Goal: Communication & Community: Answer question/provide support

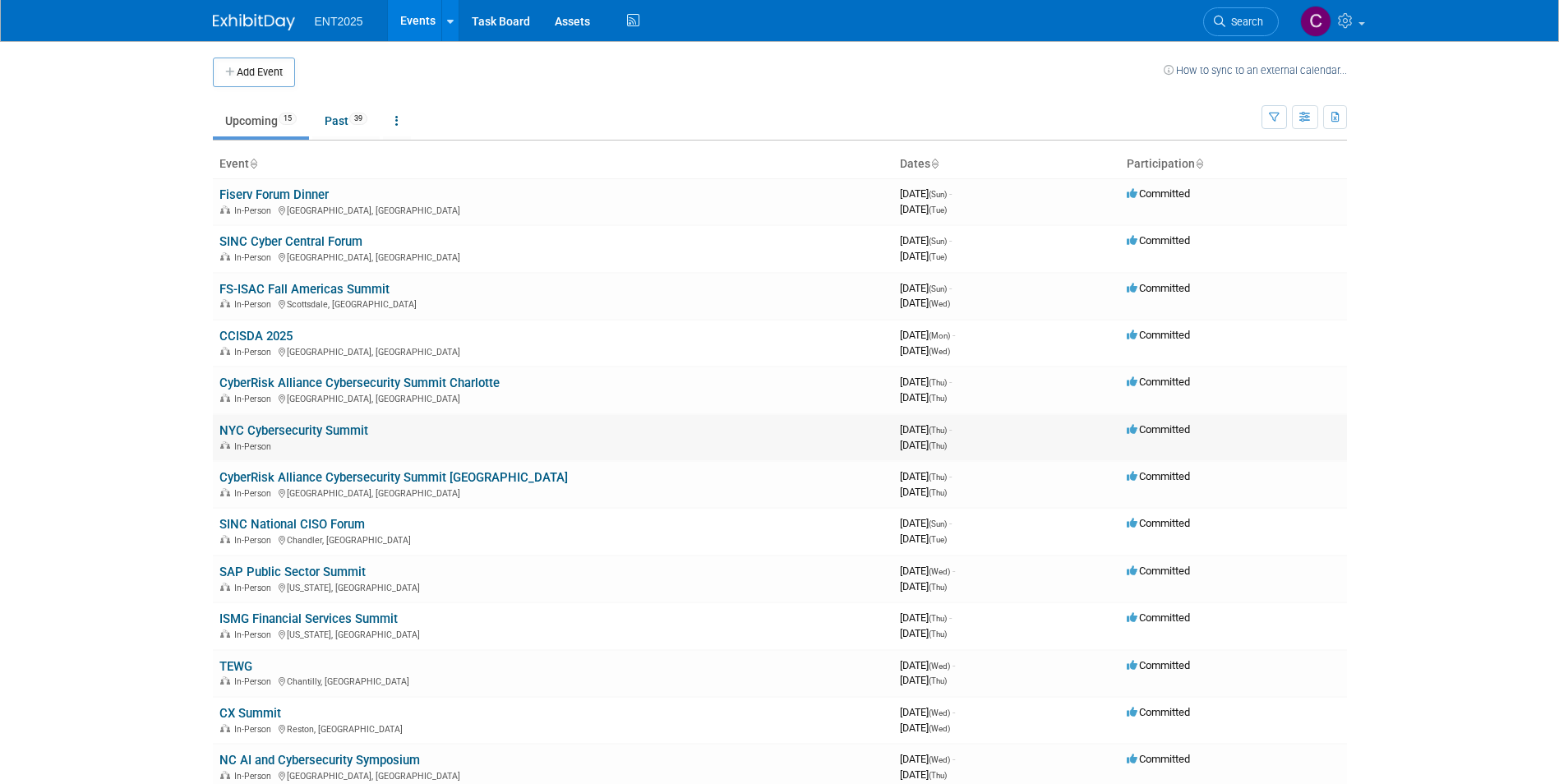
click at [298, 424] on link "NYC Cybersecurity Summit" at bounding box center [293, 430] width 148 height 14
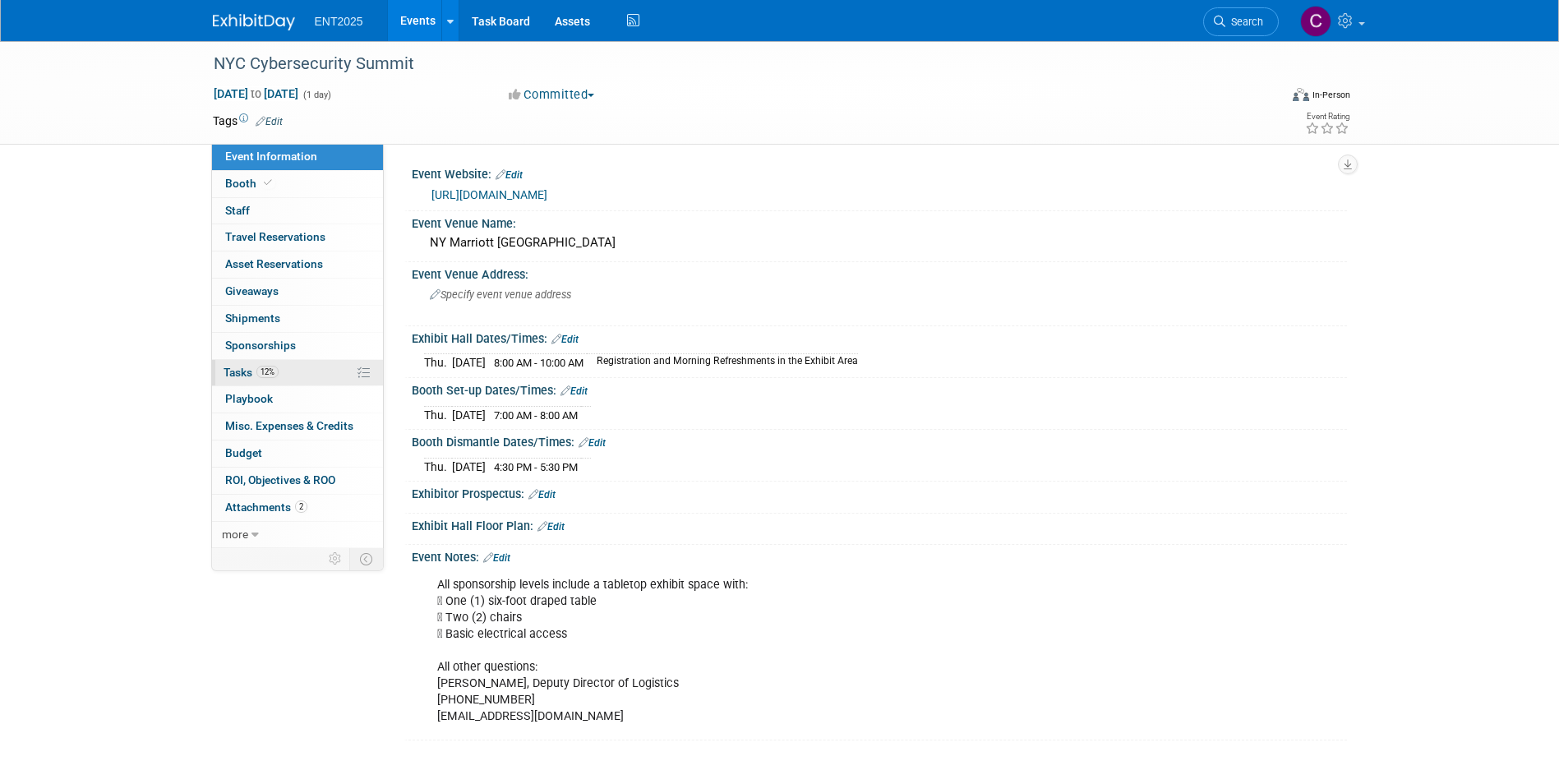
click at [238, 367] on span "Tasks 12%" at bounding box center [251, 372] width 55 height 14
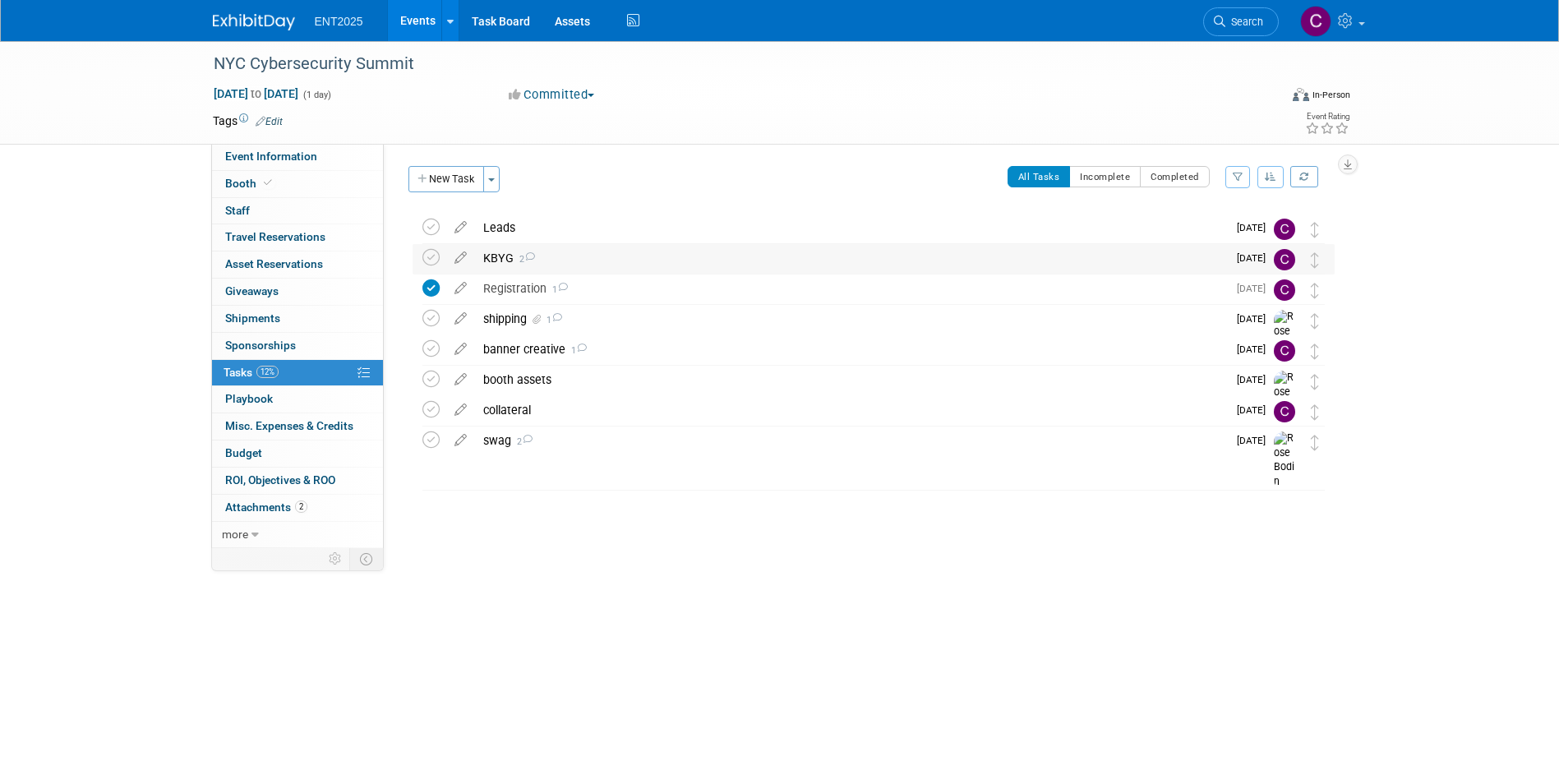
click at [491, 258] on div "KBYG 2" at bounding box center [850, 258] width 752 height 28
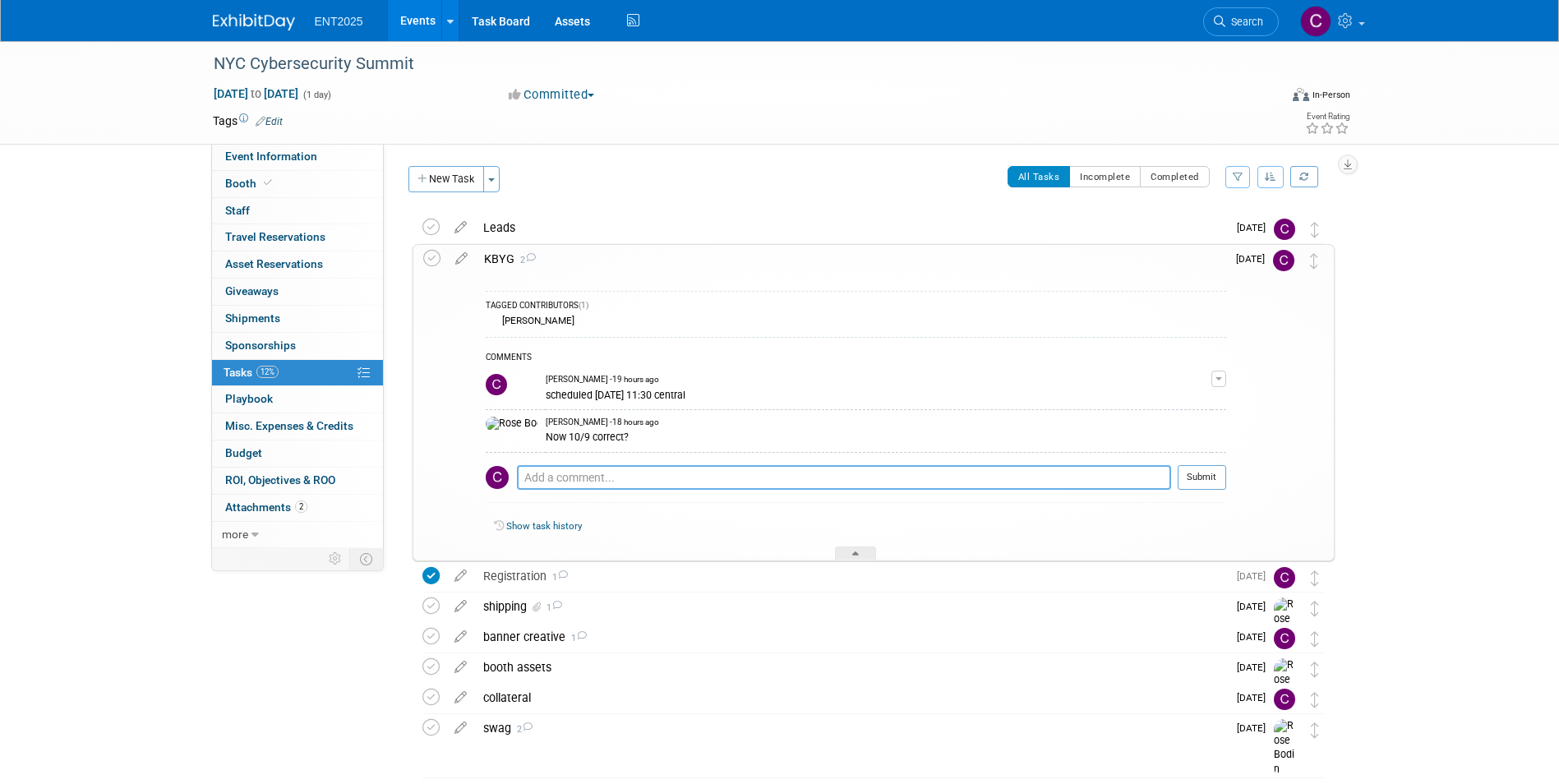
click at [545, 475] on textarea at bounding box center [844, 477] width 654 height 25
type textarea "correct"
click at [1211, 460] on div "COMMENTS Colleen Mueller - 19 hours ago scheduled 9/30 @ 11:30 central Edit Com…" at bounding box center [855, 424] width 740 height 175
click at [1206, 469] on button "Submit" at bounding box center [1201, 477] width 48 height 25
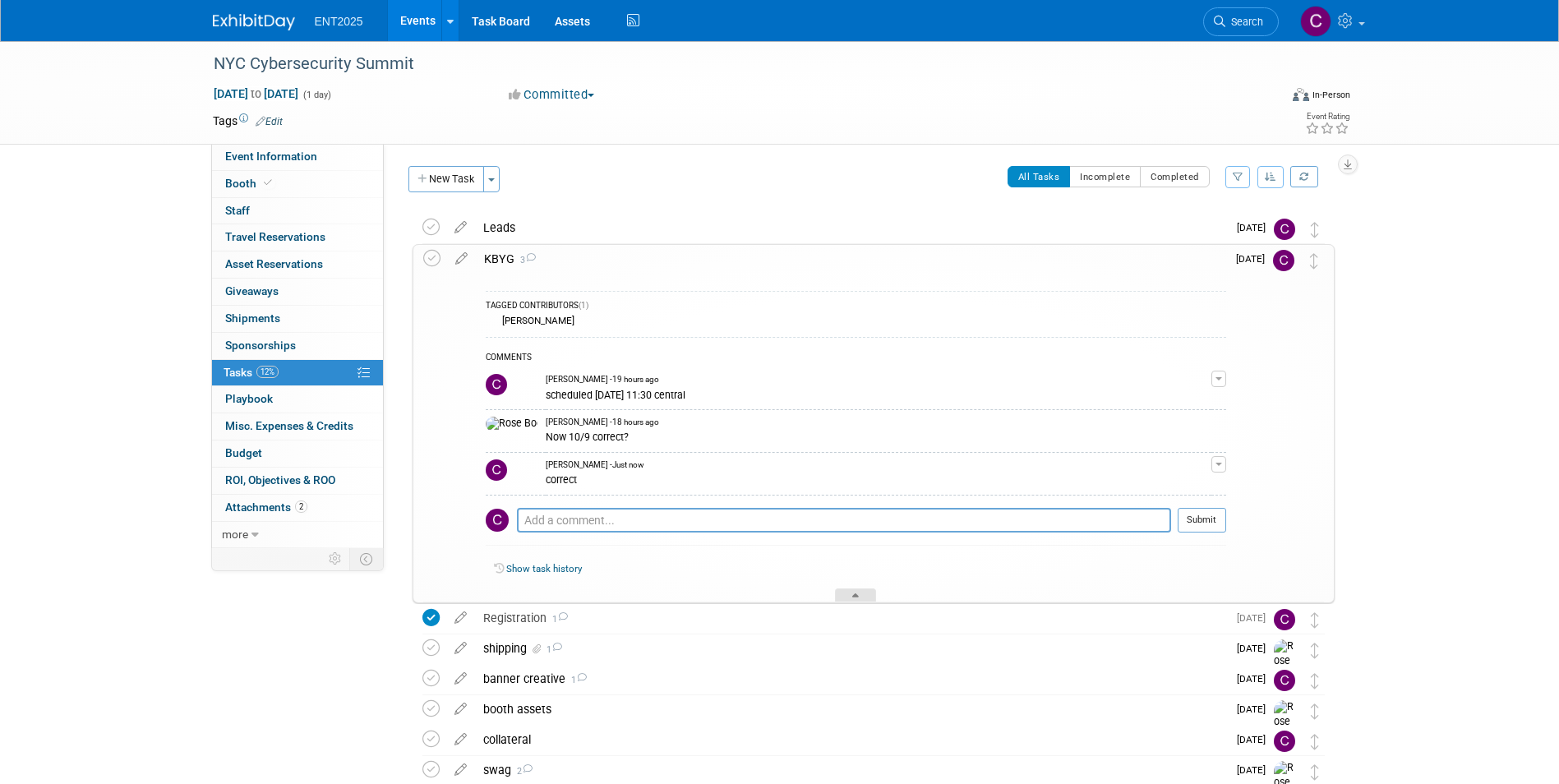
click at [853, 598] on icon at bounding box center [855, 598] width 7 height 10
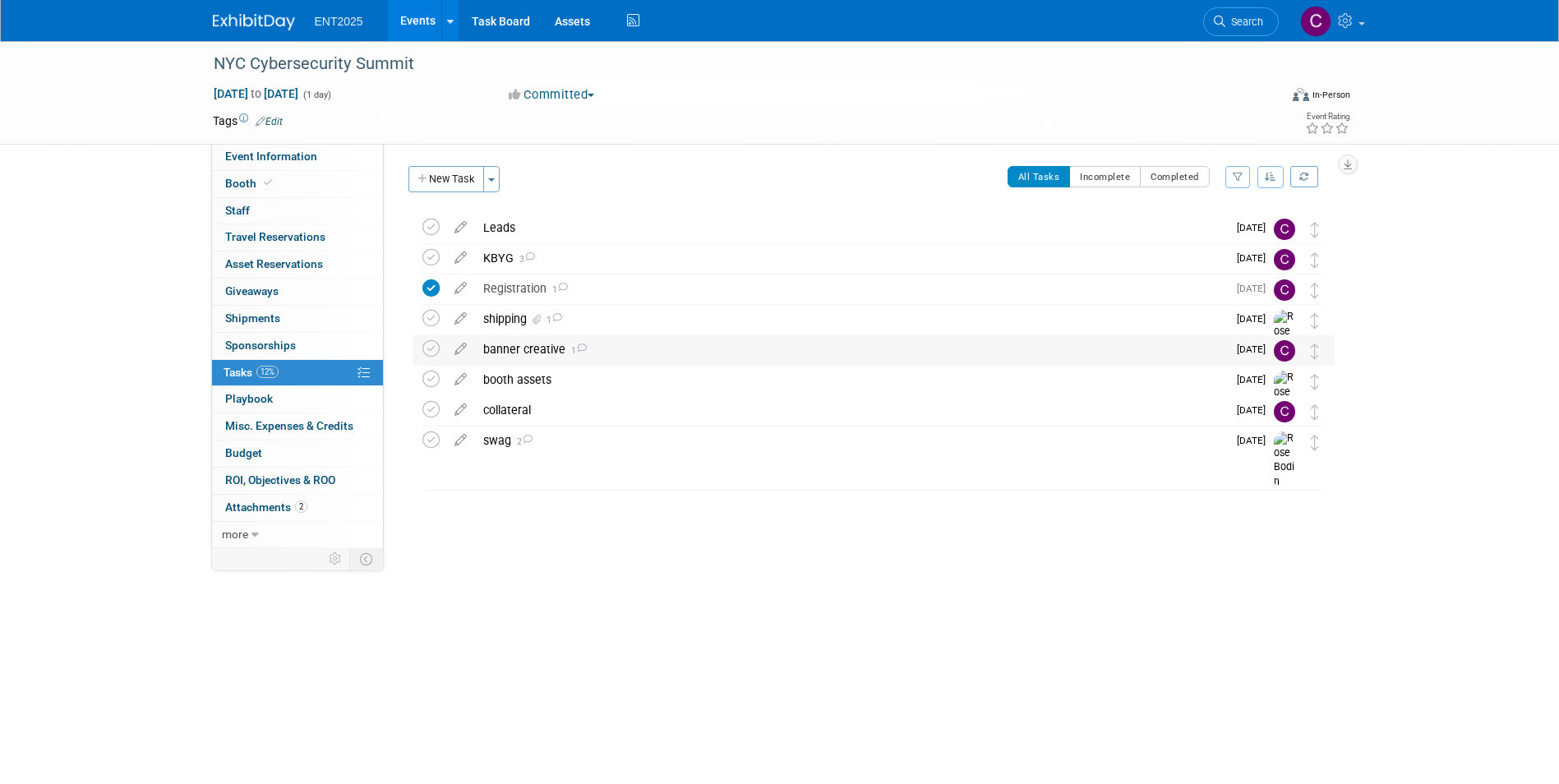
click at [510, 353] on div "banner creative 1" at bounding box center [850, 348] width 752 height 28
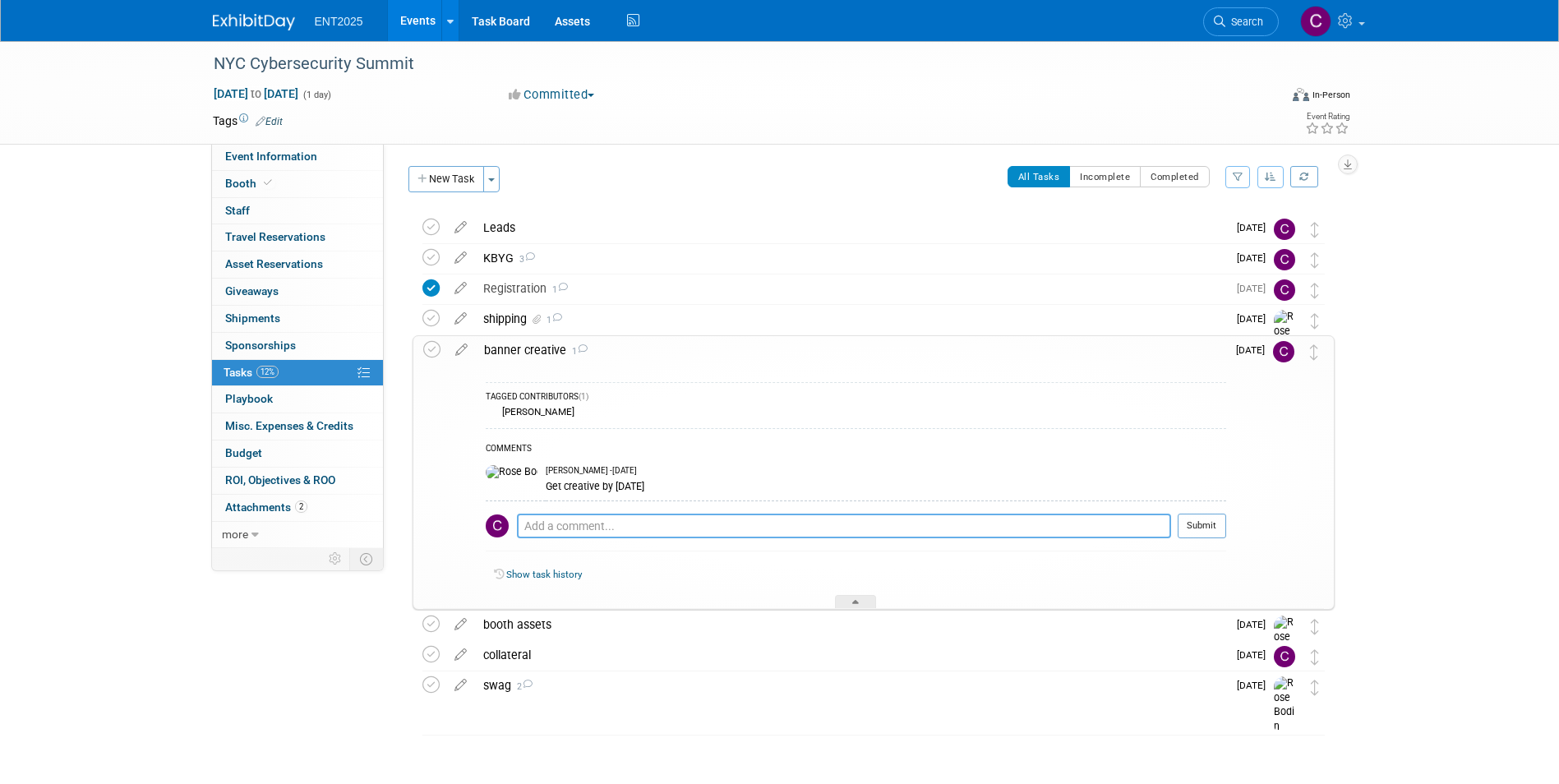
click at [559, 531] on textarea at bounding box center [844, 525] width 654 height 25
type textarea "p"
type textarea "{"
click at [616, 526] on textarea "Please print a" at bounding box center [844, 525] width 654 height 25
click at [661, 525] on textarea "Please print a 2nd" at bounding box center [844, 525] width 654 height 25
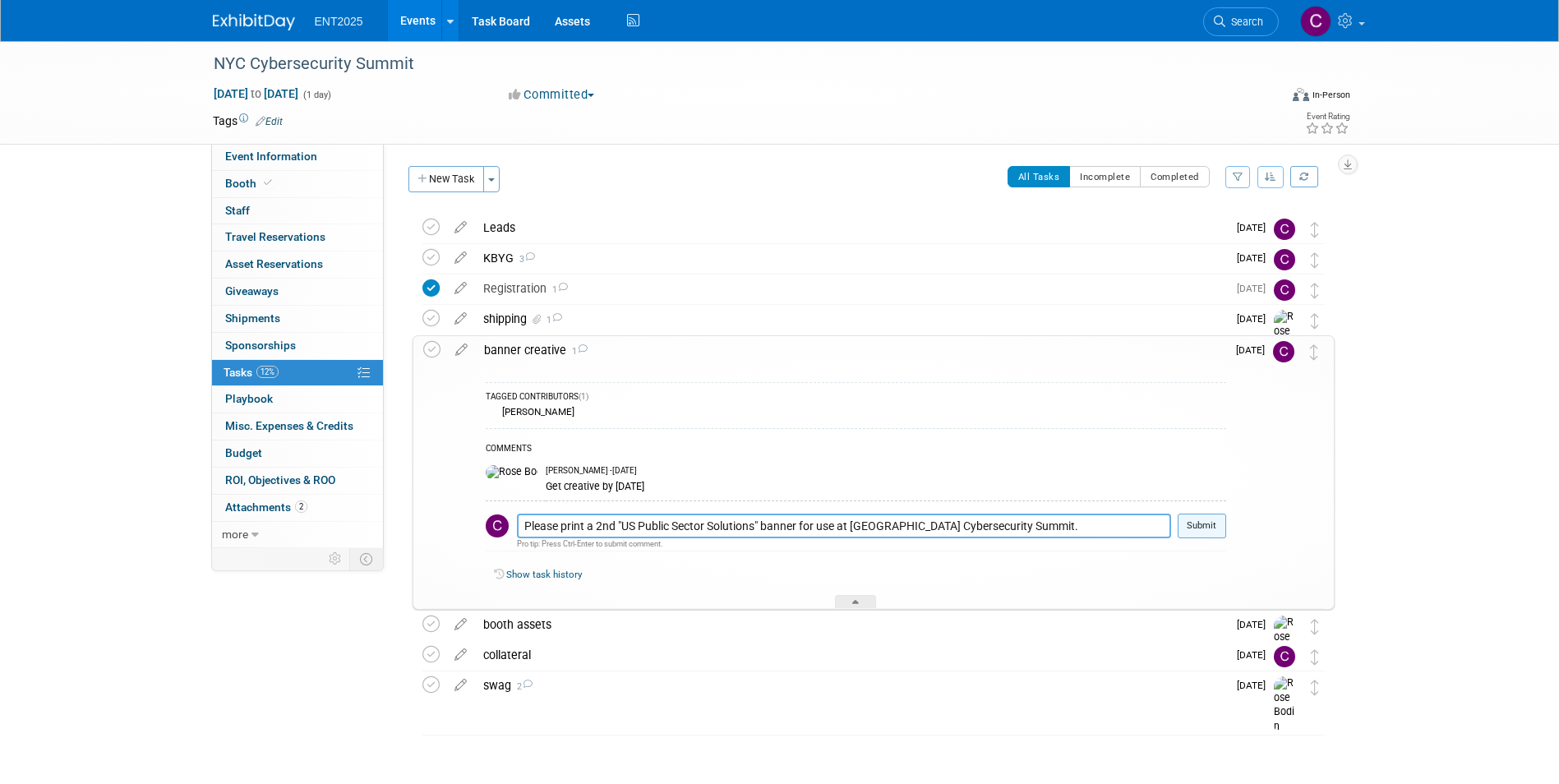
type textarea "Please print a 2nd "US Public Sector Solutions" banner for use at NYC Cybersecu…"
click at [1208, 523] on button "Submit" at bounding box center [1201, 525] width 48 height 25
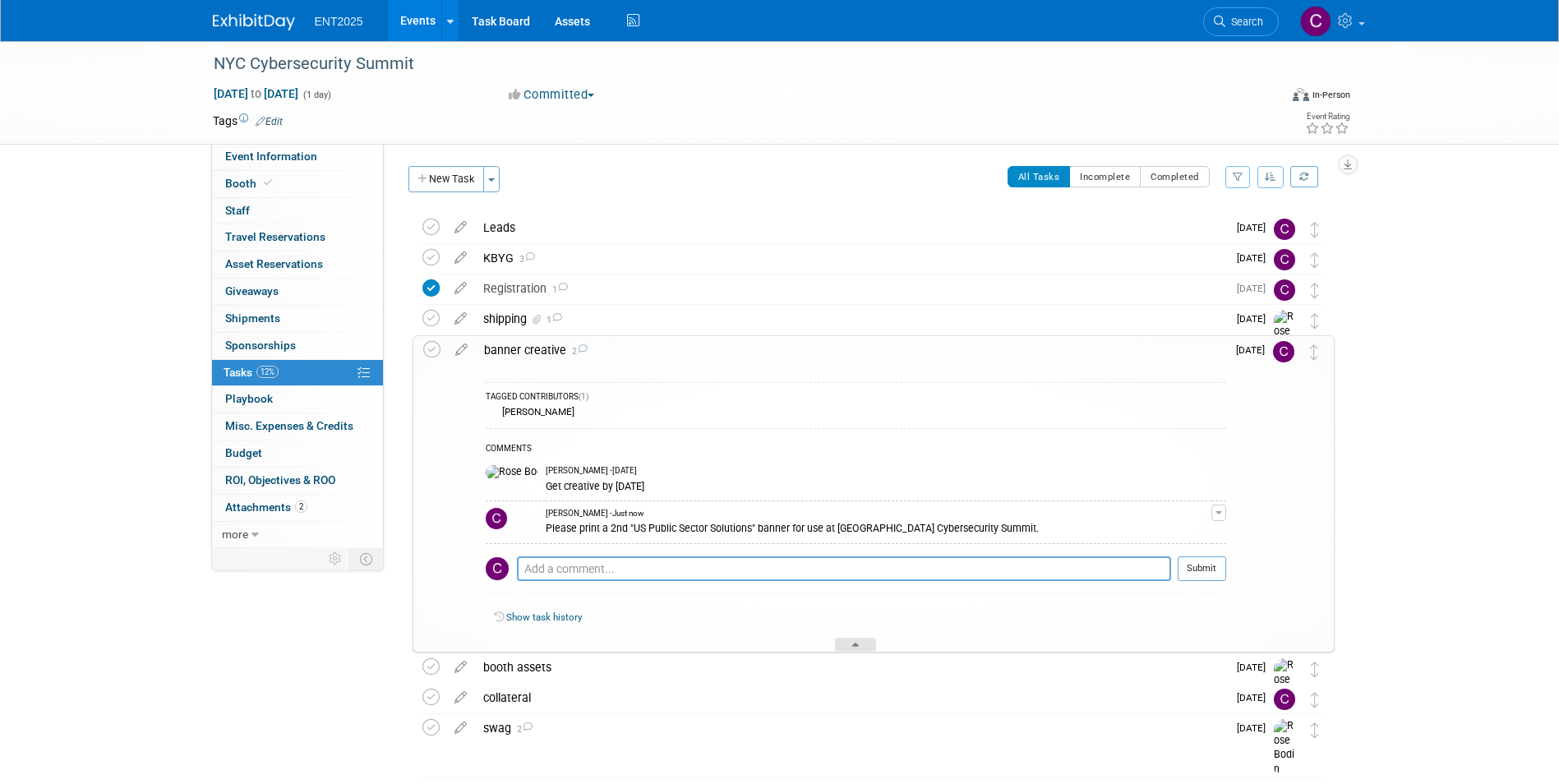
click at [858, 640] on div at bounding box center [855, 644] width 41 height 14
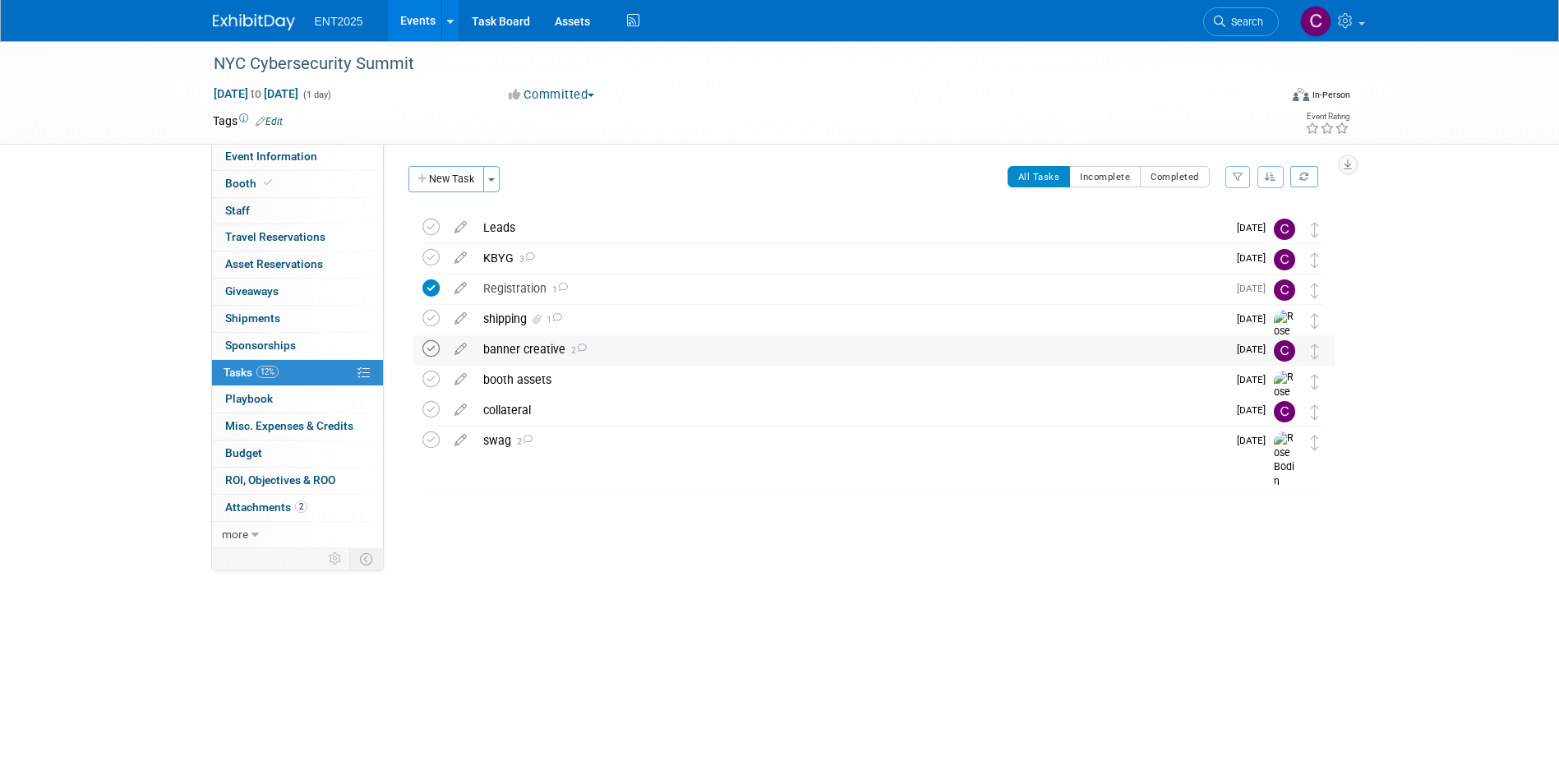
click at [430, 341] on icon at bounding box center [431, 348] width 17 height 17
click at [412, 23] on link "Events" at bounding box center [418, 20] width 60 height 41
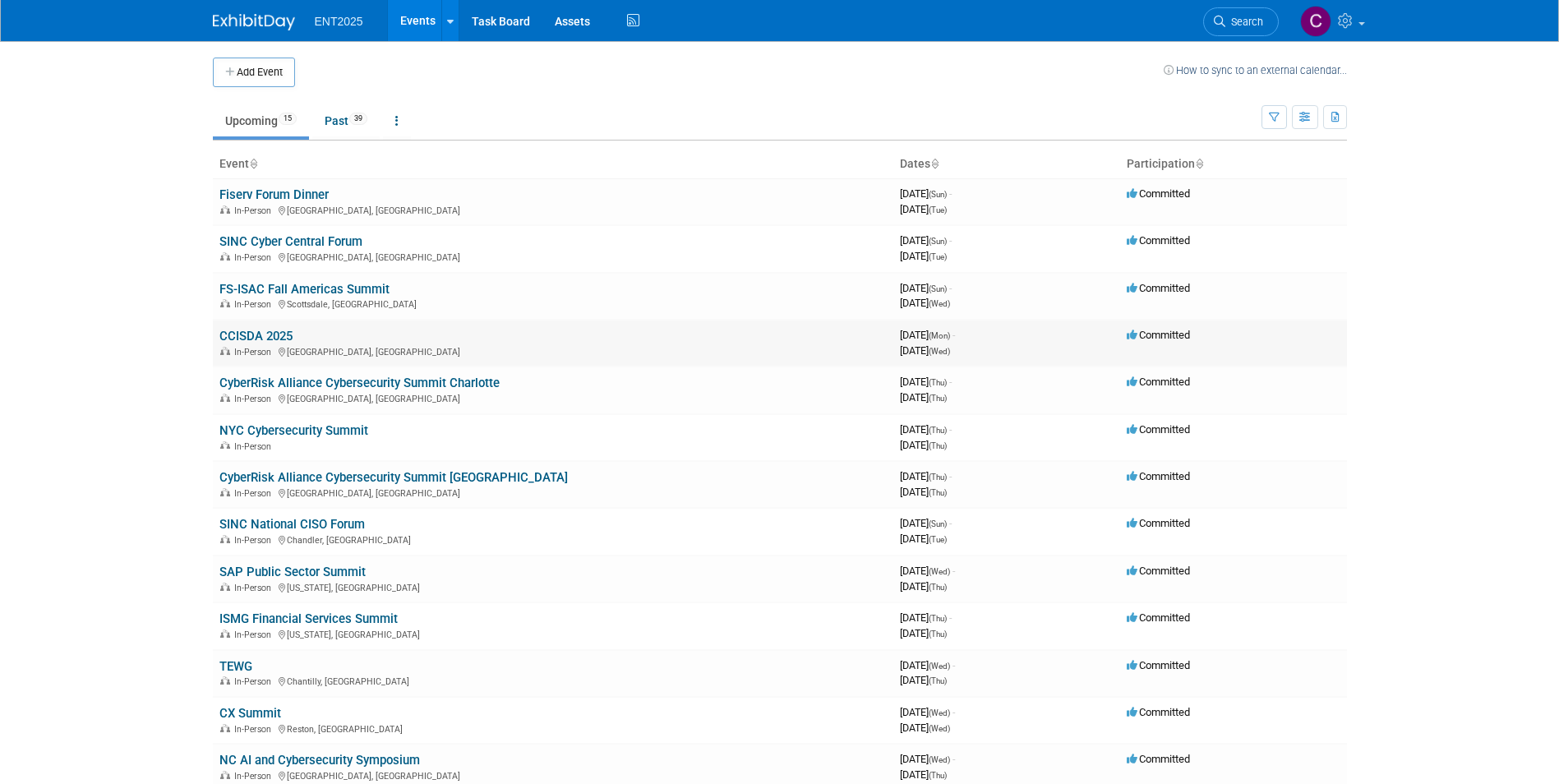
click at [235, 331] on link "CCISDA 2025" at bounding box center [256, 336] width 73 height 14
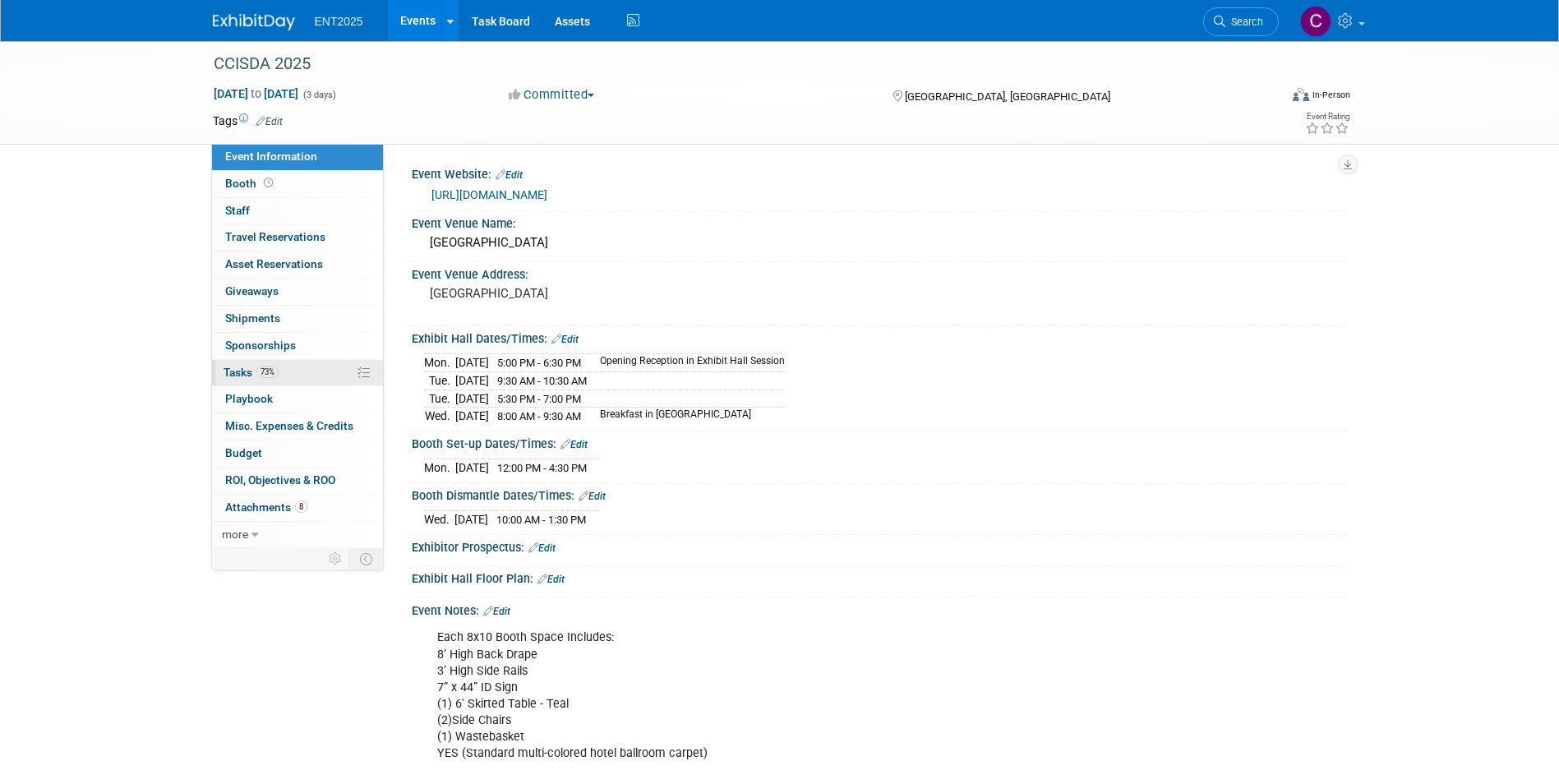
click at [242, 369] on span "Tasks 73%" at bounding box center [251, 372] width 55 height 14
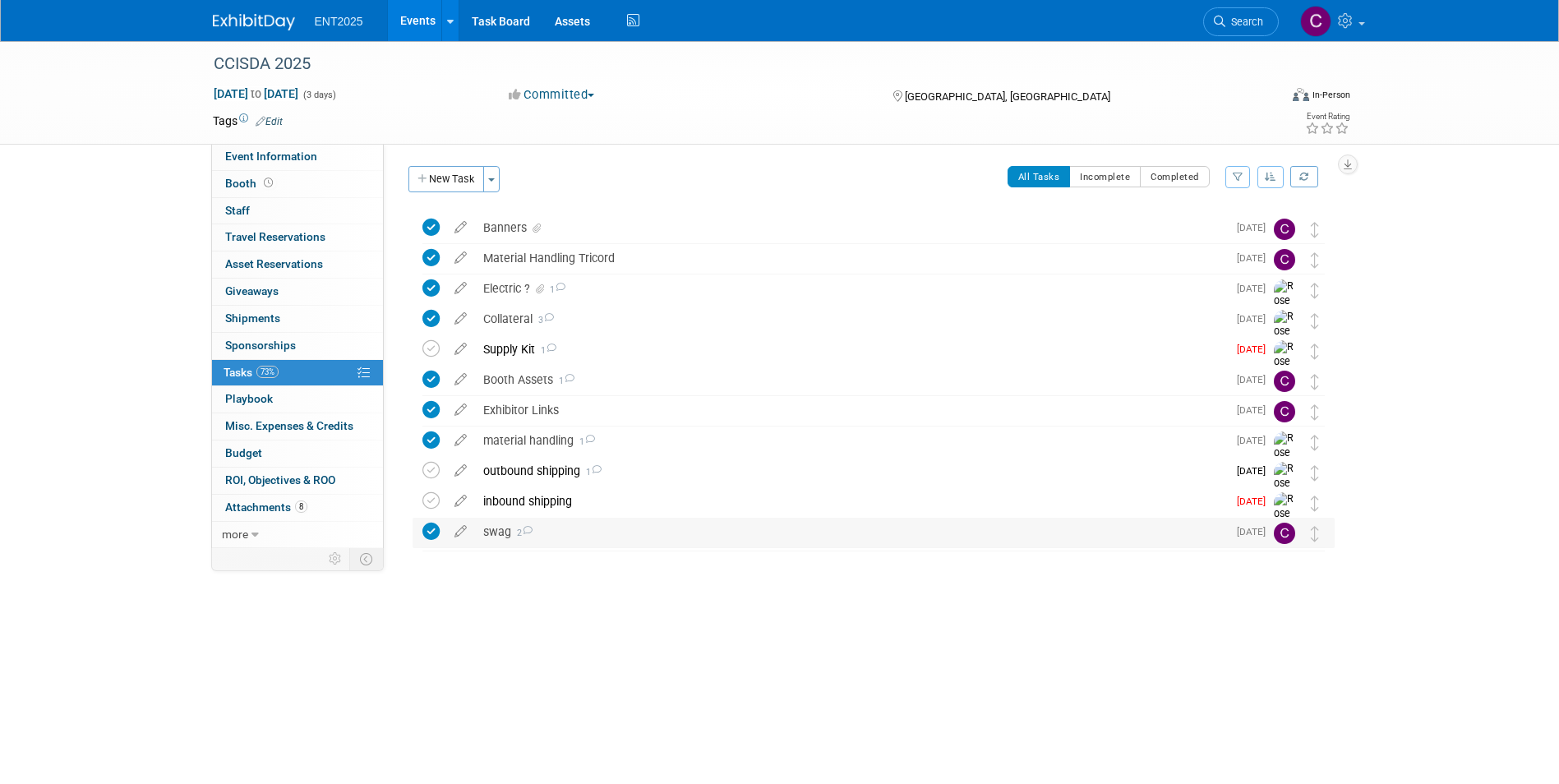
click at [496, 525] on div "swag 2" at bounding box center [850, 531] width 752 height 28
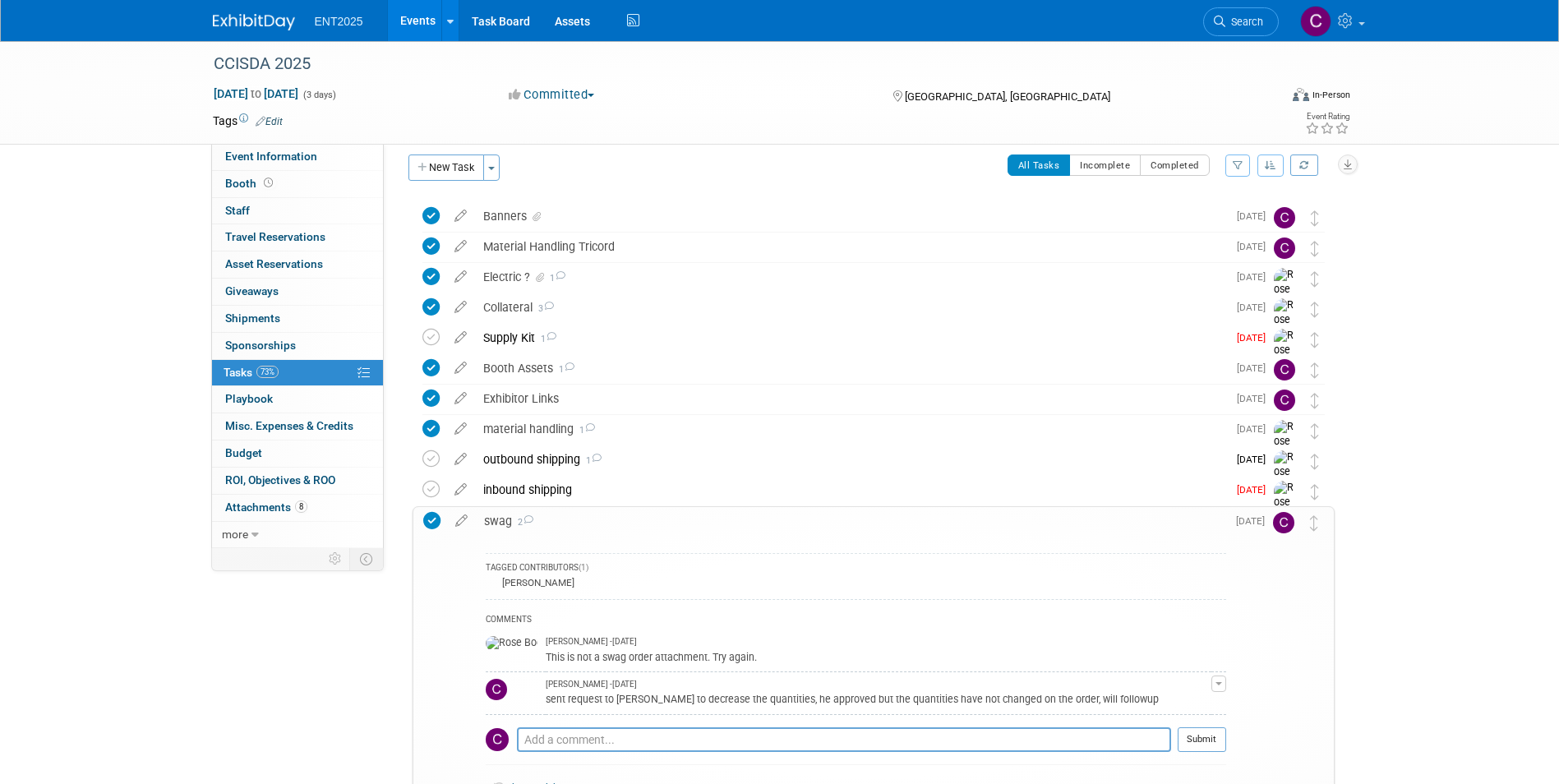
scroll to position [82, 0]
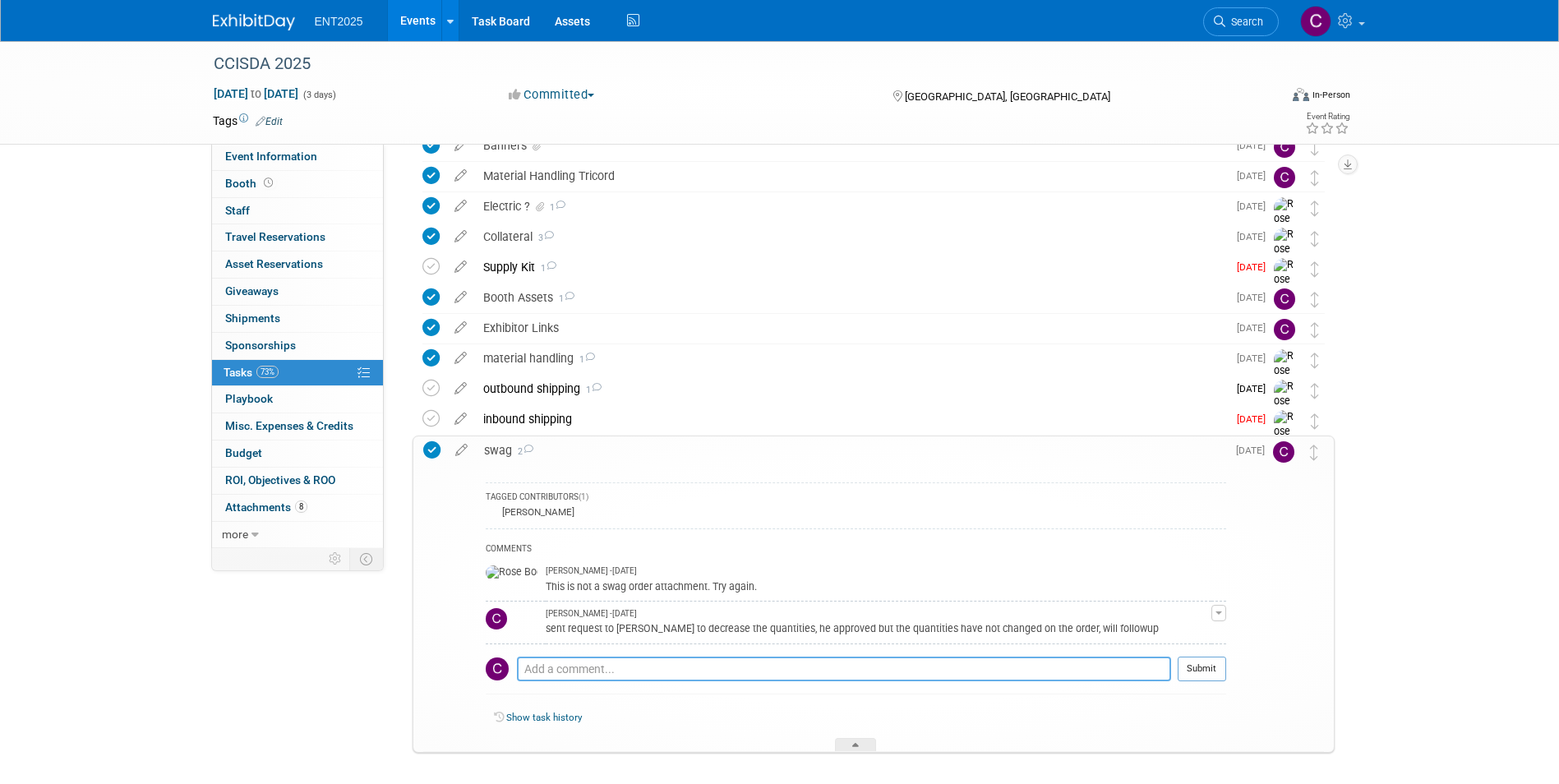
click at [559, 669] on textarea at bounding box center [844, 669] width 654 height 25
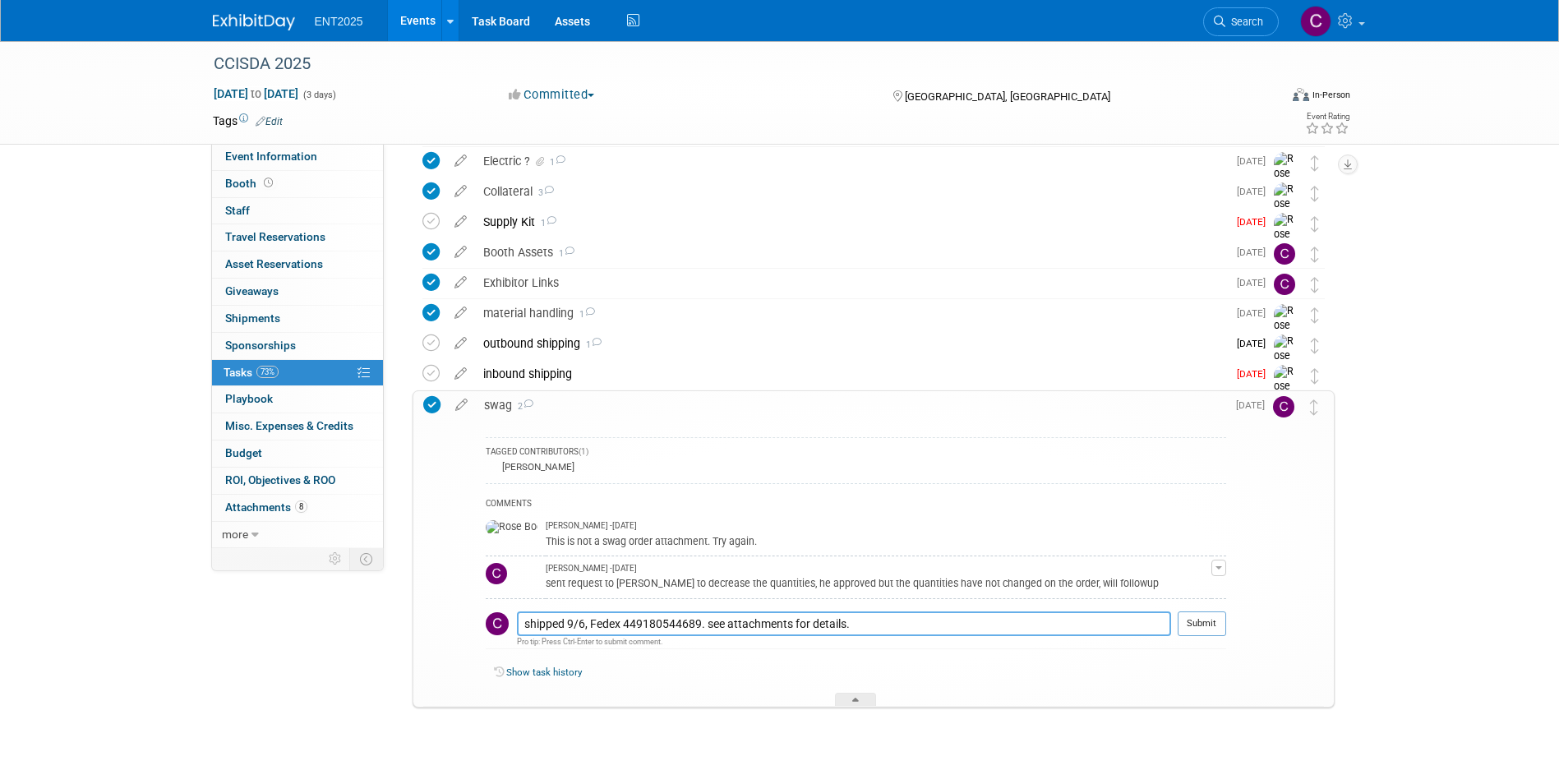
scroll to position [152, 0]
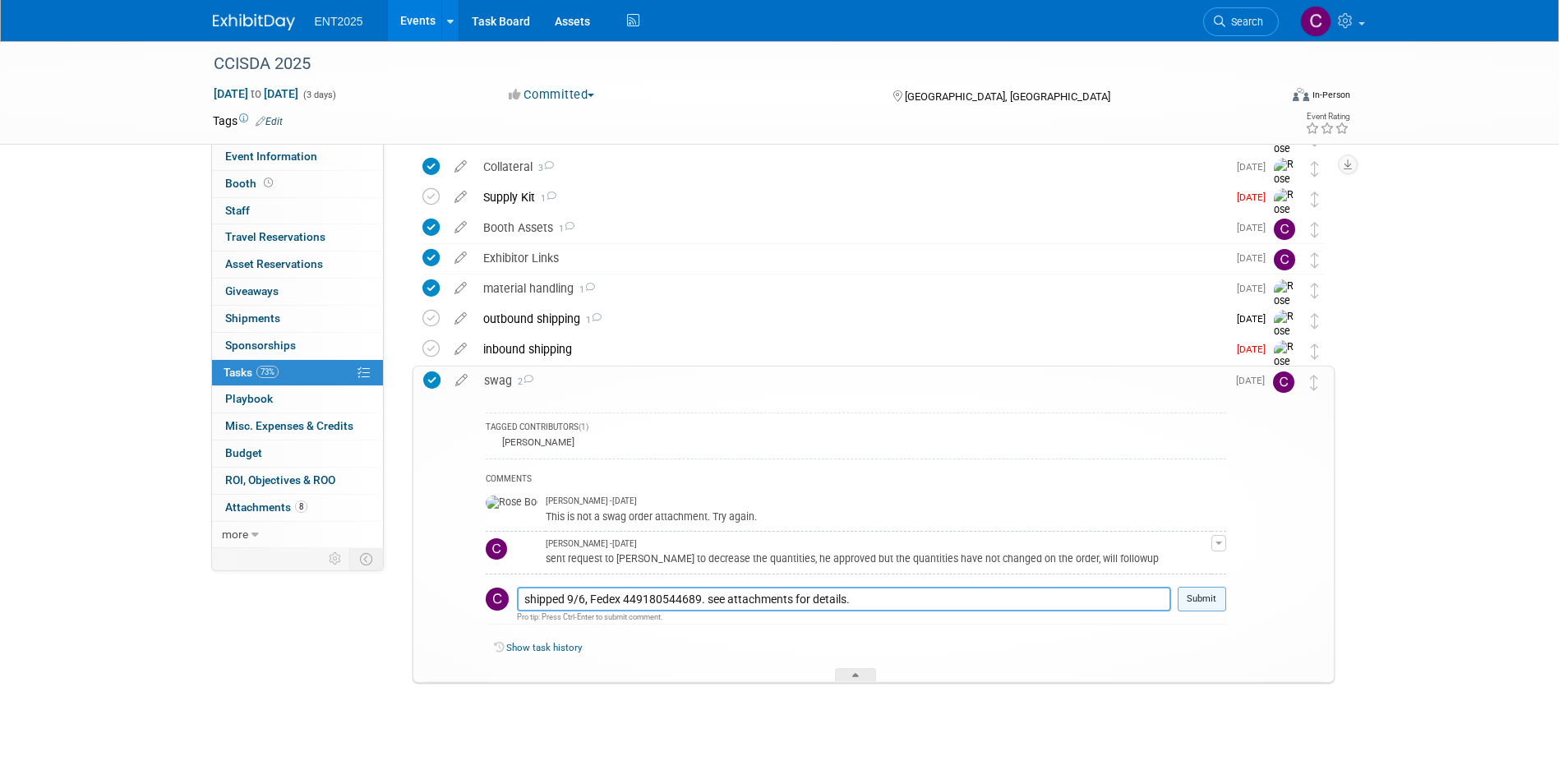
type textarea "shipped 9/6, Fedex 449180544689. see attachments for details."
click at [1207, 603] on button "Submit" at bounding box center [1201, 598] width 48 height 25
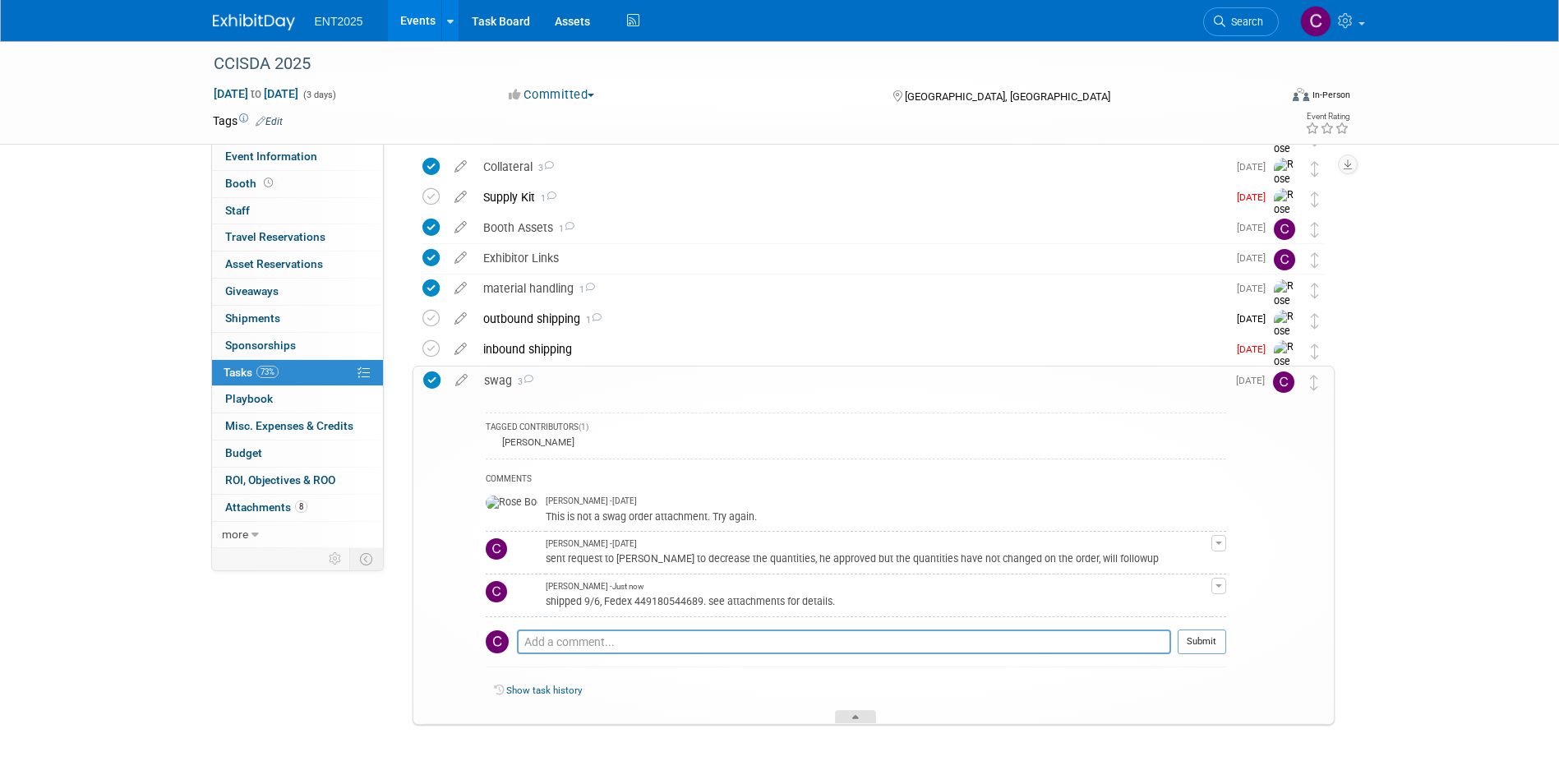
click at [857, 714] on div at bounding box center [855, 717] width 41 height 14
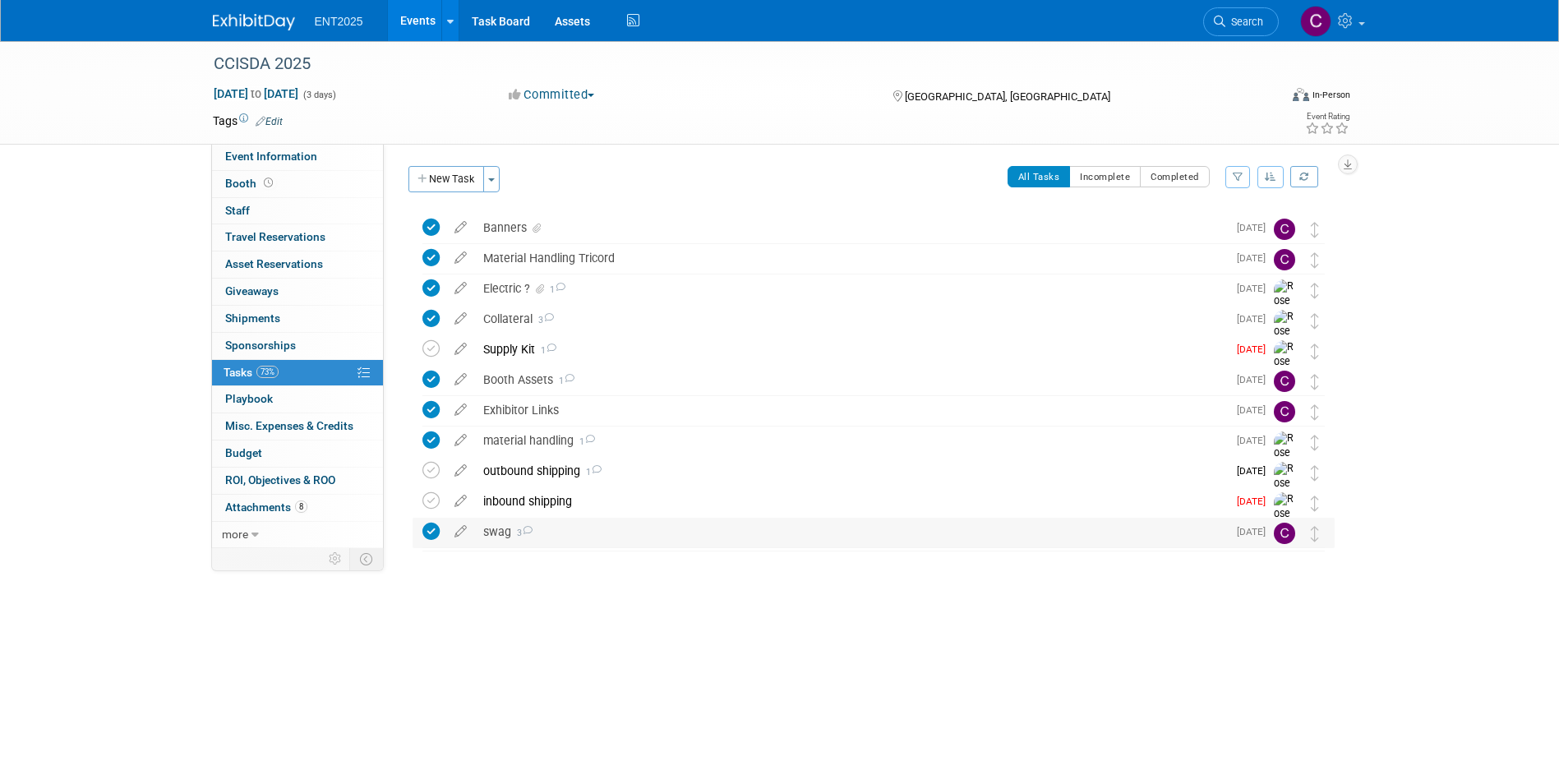
scroll to position [0, 0]
click at [457, 531] on icon at bounding box center [460, 528] width 29 height 20
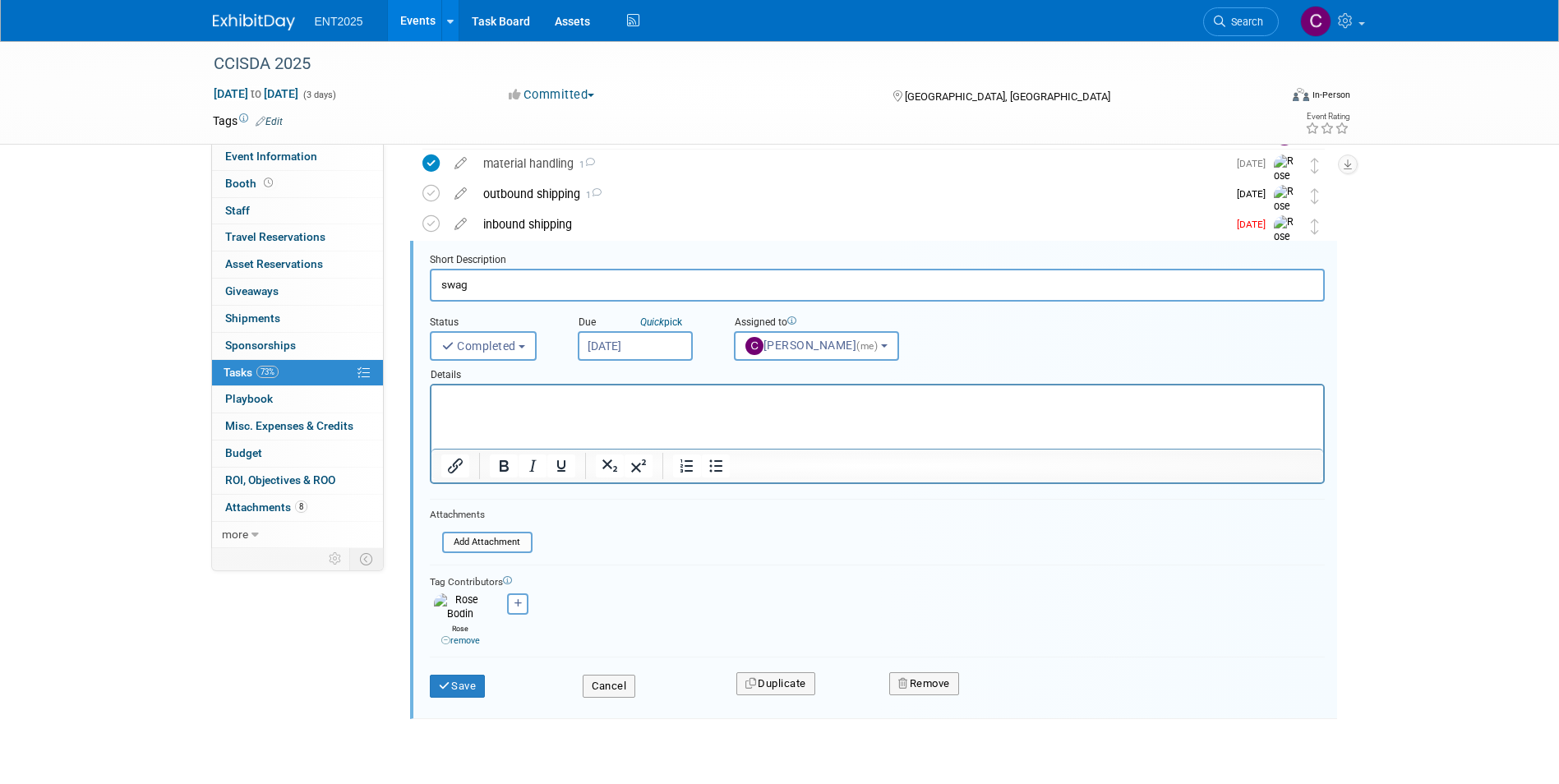
click at [454, 403] on p "Rich Text Area. Press ALT-0 for help." at bounding box center [877, 399] width 872 height 15
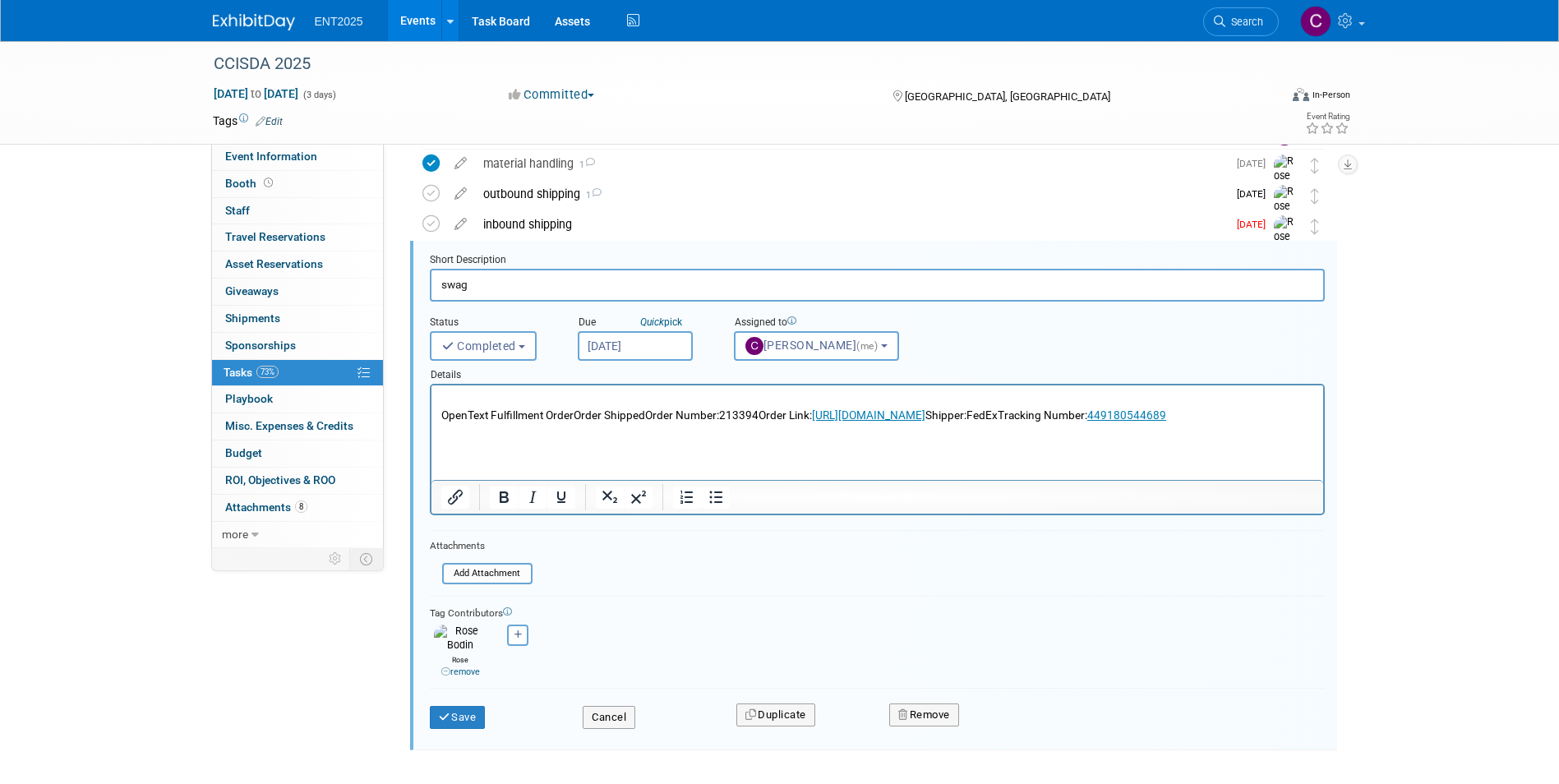
drag, startPoint x: 647, startPoint y: 414, endPoint x: 858, endPoint y: 802, distance: 441.7
click at [431, 415] on html "OpenText Fulfillment OrderOrder ShippedOrder Number:213394Order Link: http://wa…" at bounding box center [877, 404] width 892 height 38
click at [496, 421] on p "OpenText Fulfillment OrderOrder ShippedOrder Number:213394Order Link: http://wa…" at bounding box center [877, 407] width 872 height 31
click at [643, 414] on p "OpenText Fulfillment OrderOrder ShippedOrder Number:213394Order Link: http://wa…" at bounding box center [877, 407] width 872 height 31
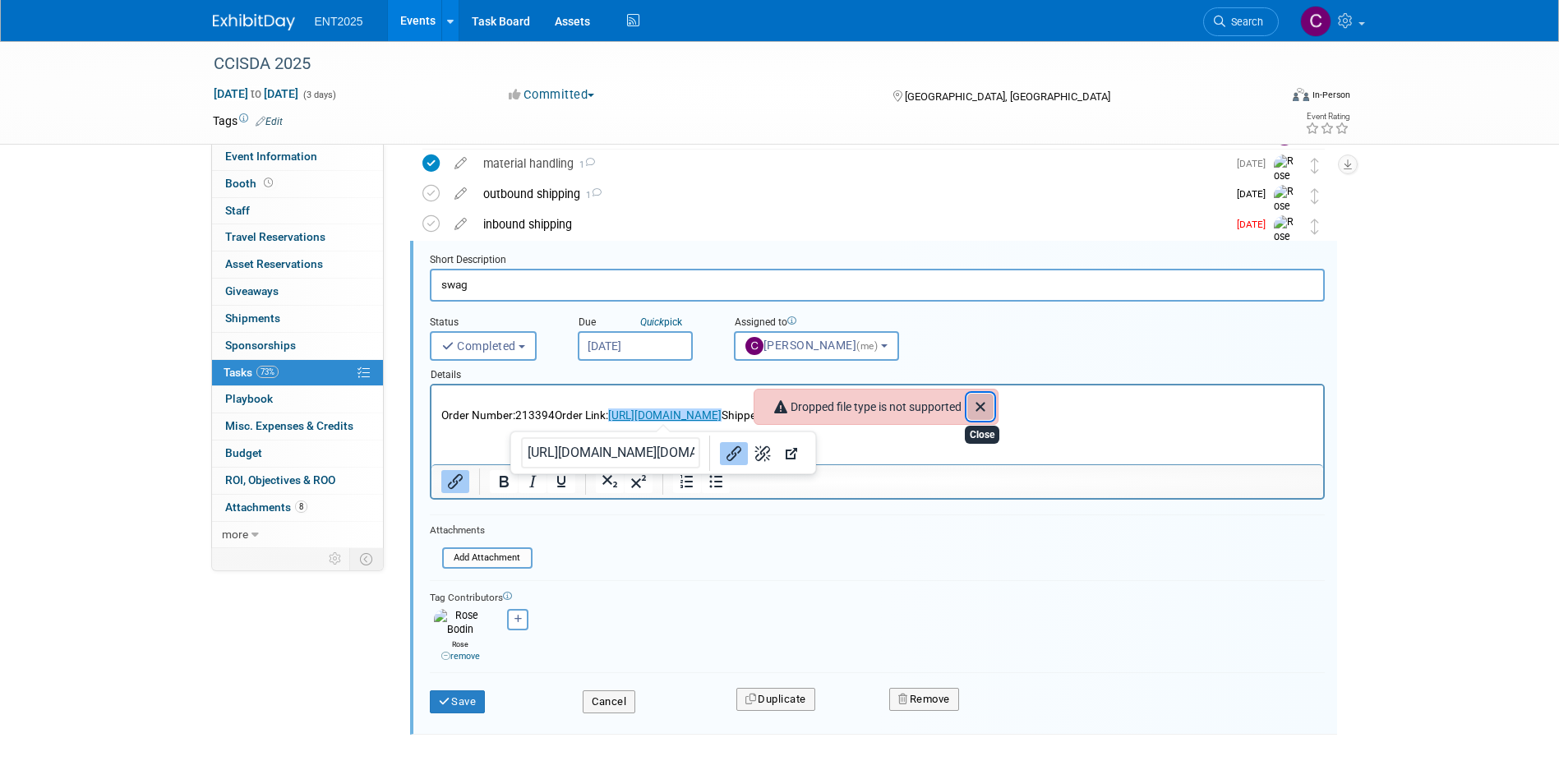
click at [978, 403] on icon "Close" at bounding box center [980, 407] width 9 height 9
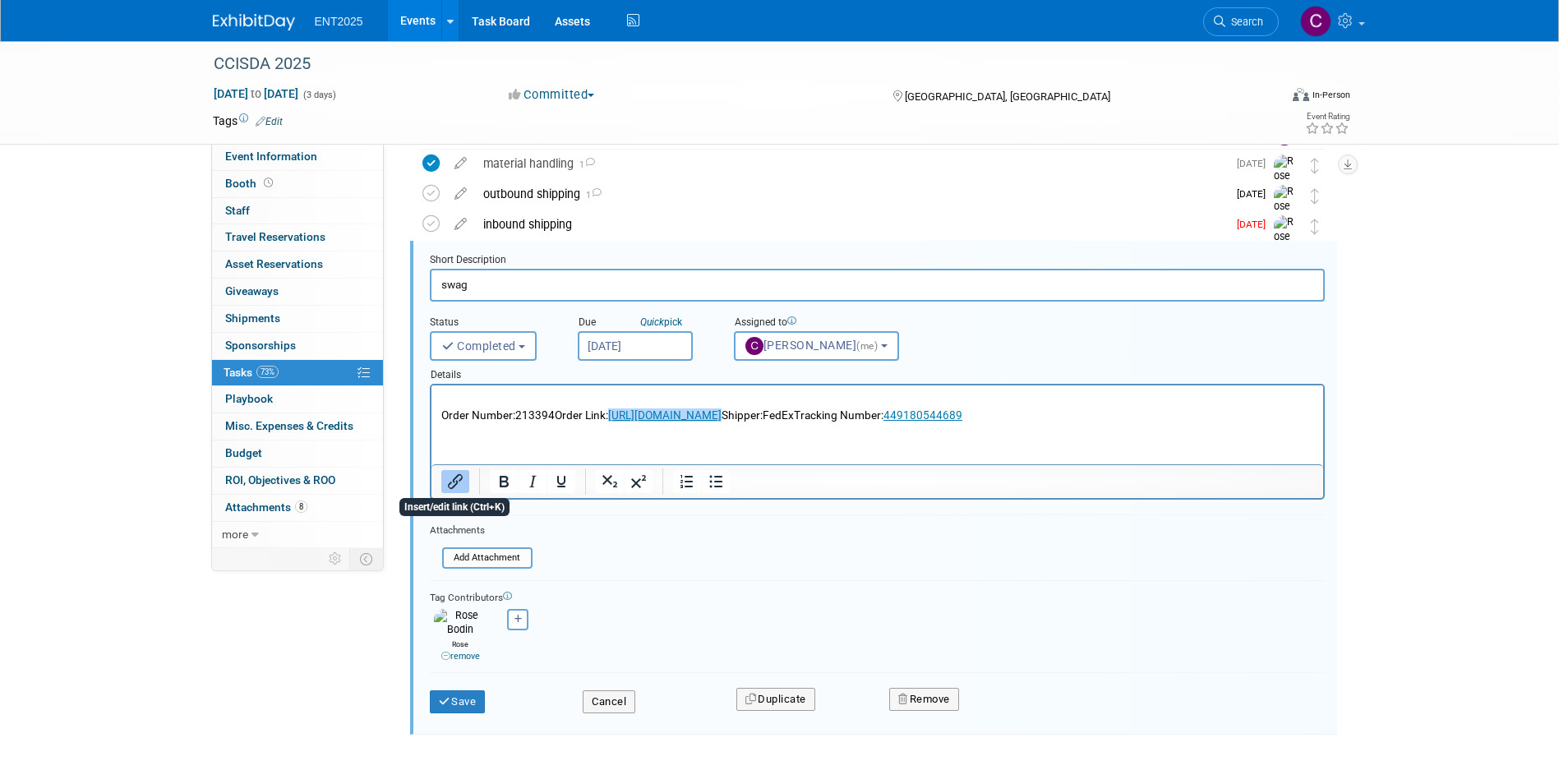
click at [454, 484] on icon "Insert/edit link" at bounding box center [454, 481] width 19 height 19
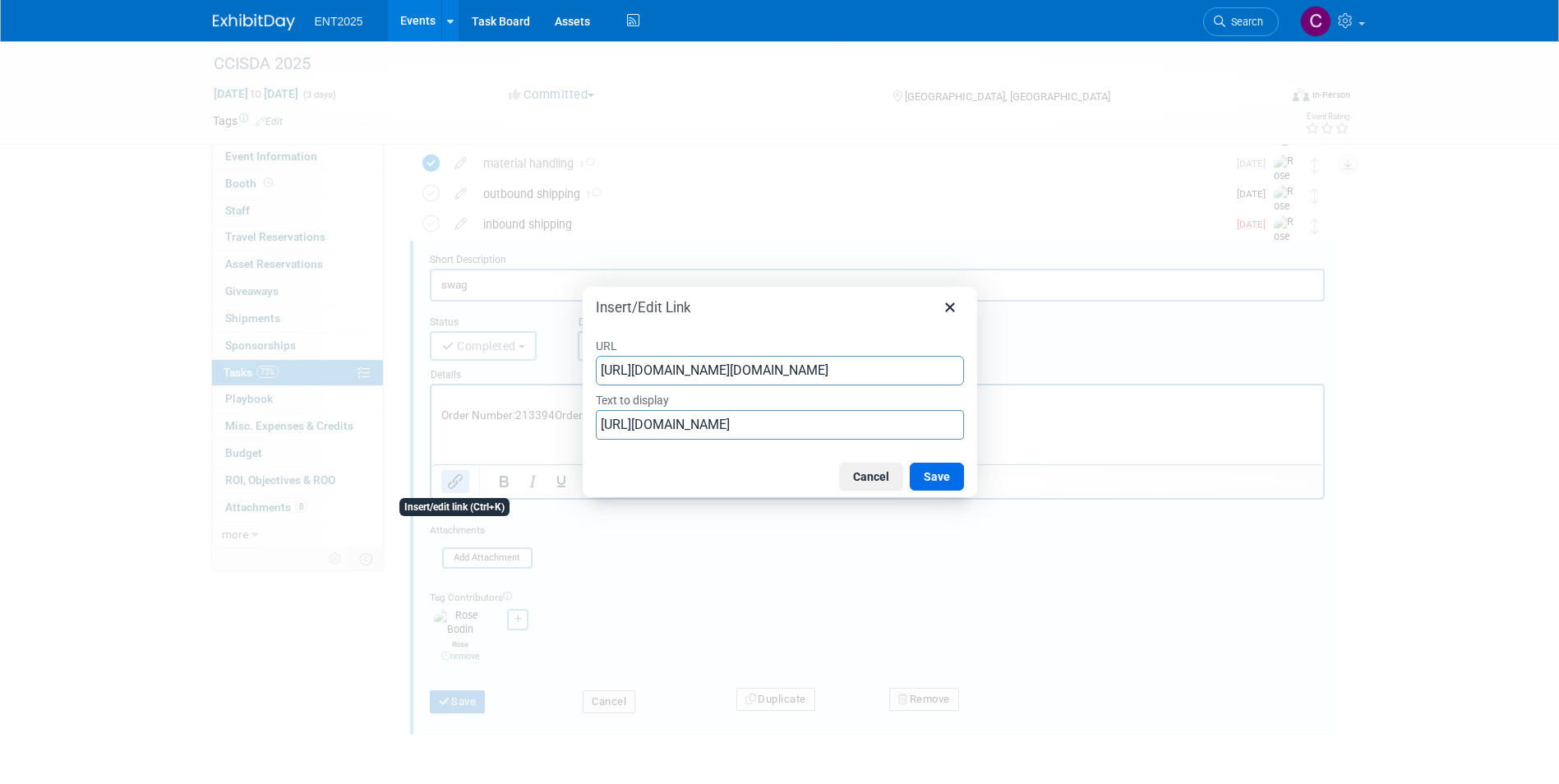
scroll to position [0, 1060]
click at [881, 482] on button "Cancel" at bounding box center [871, 476] width 64 height 28
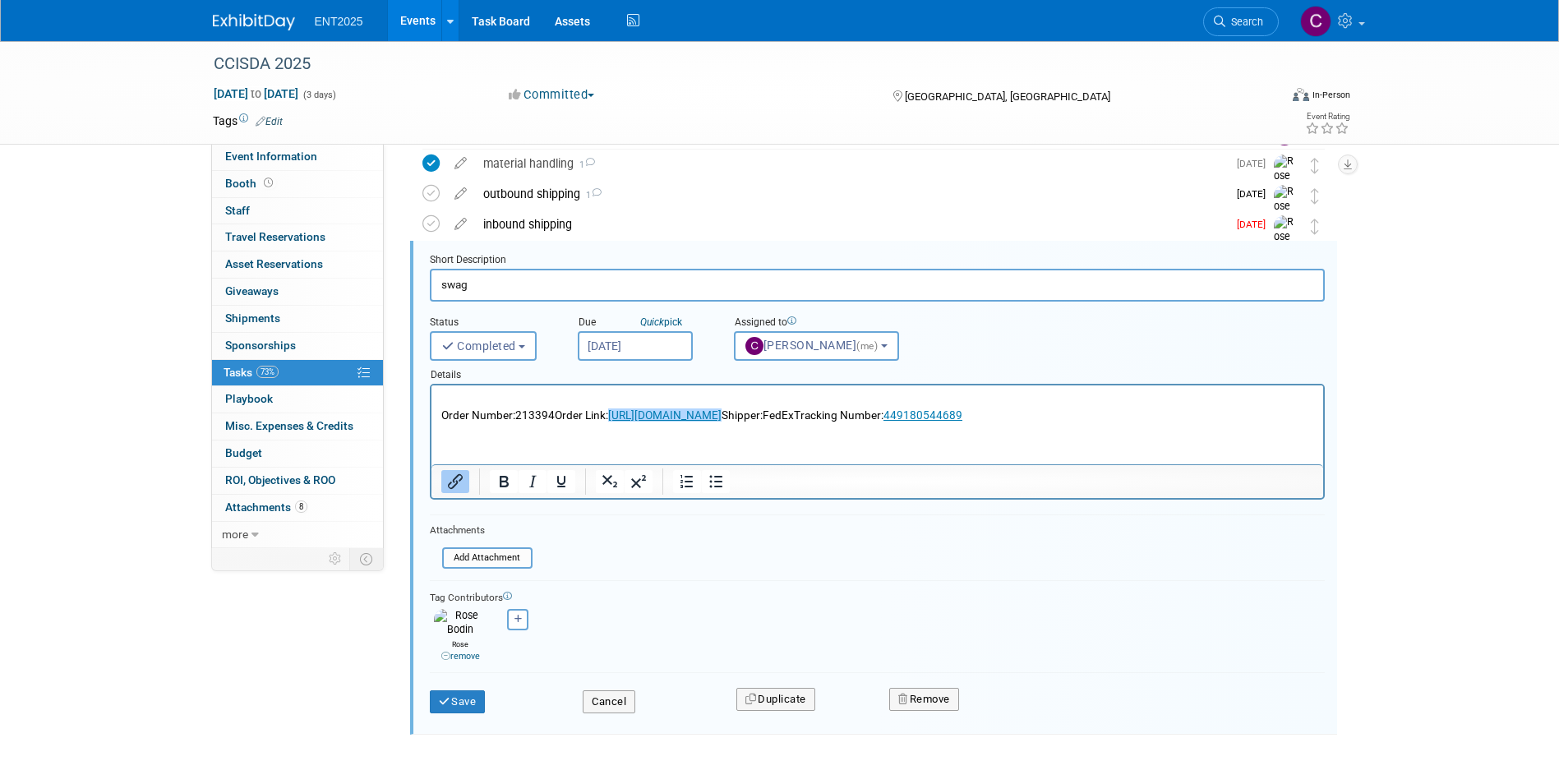
click at [764, 564] on form "Short Description swag Status <i class="far fa-clock" style="padding: 6px 4px 6…" at bounding box center [877, 492] width 920 height 476
click at [494, 557] on input "file" at bounding box center [447, 558] width 168 height 18
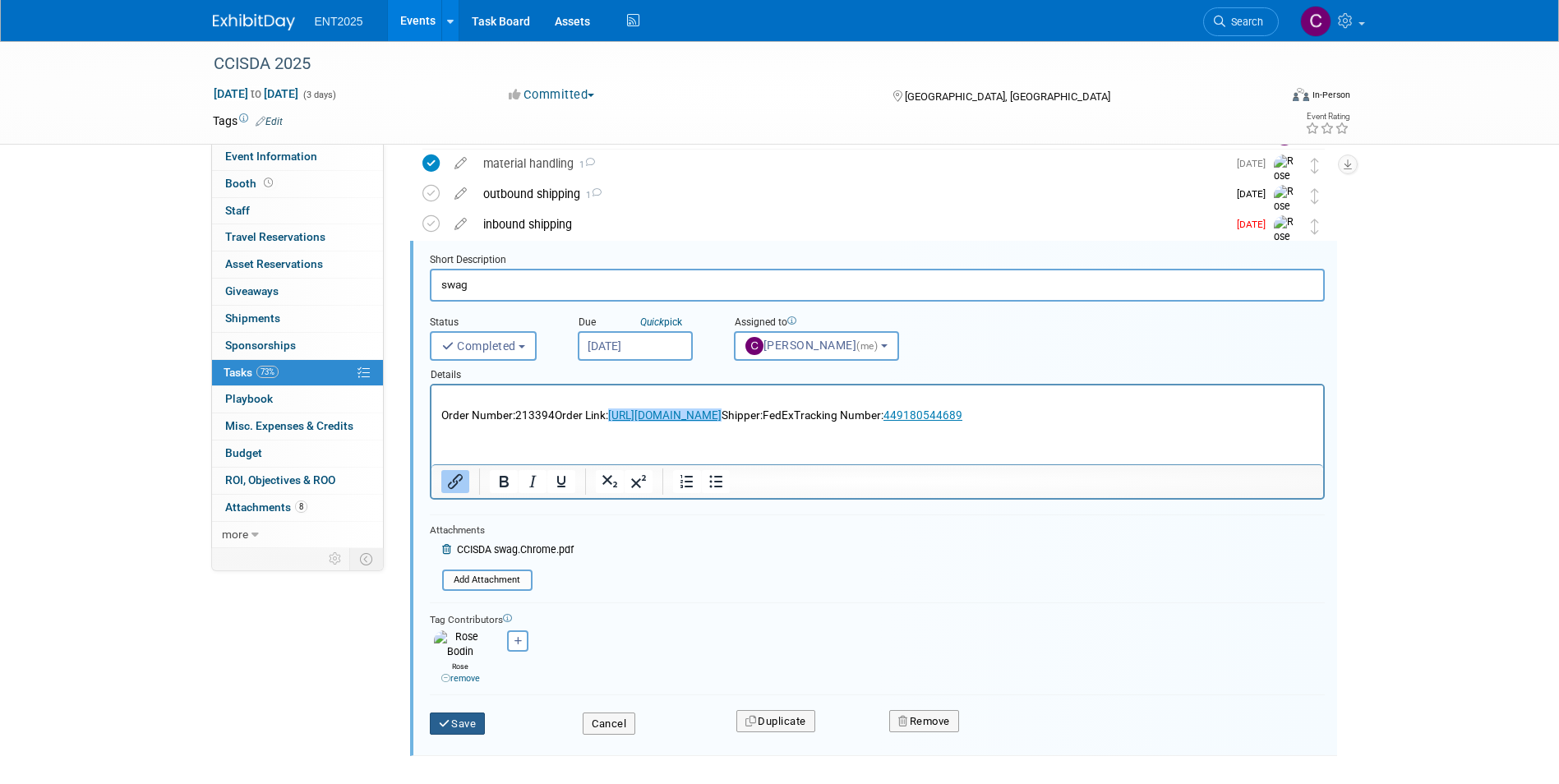
click at [465, 714] on button "Save" at bounding box center [458, 723] width 56 height 23
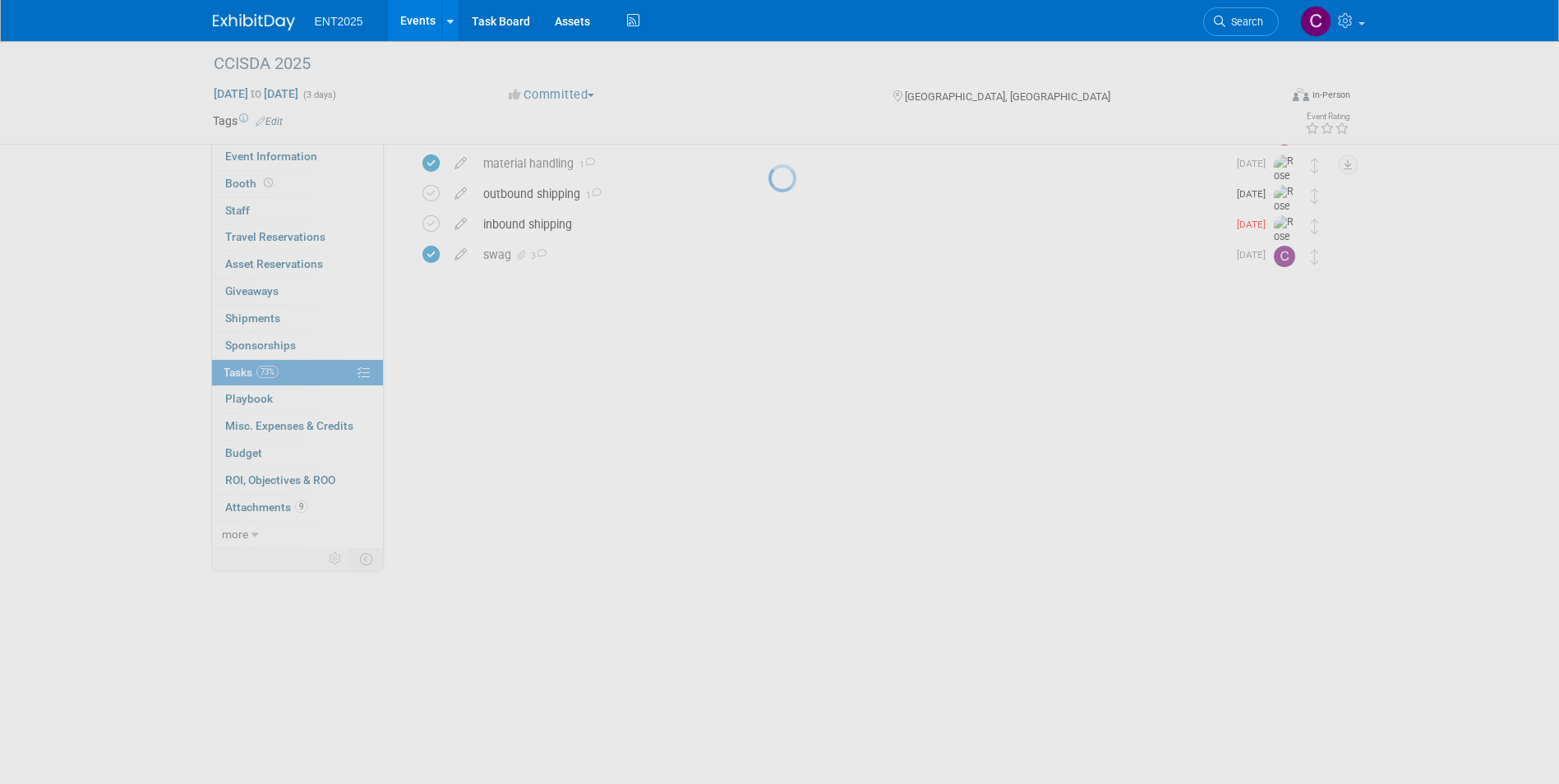
scroll to position [0, 0]
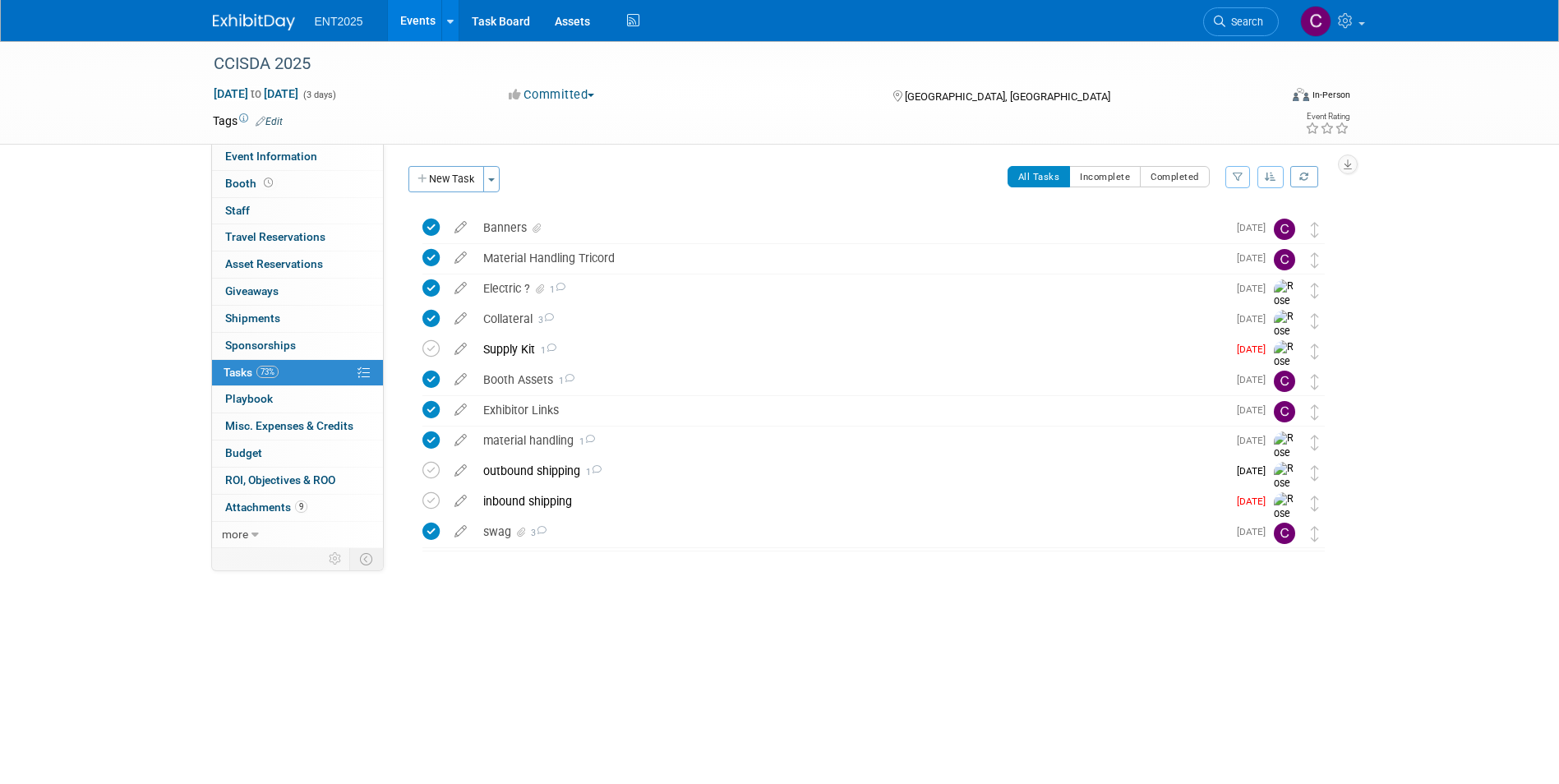
click at [402, 14] on link "Events" at bounding box center [418, 20] width 60 height 41
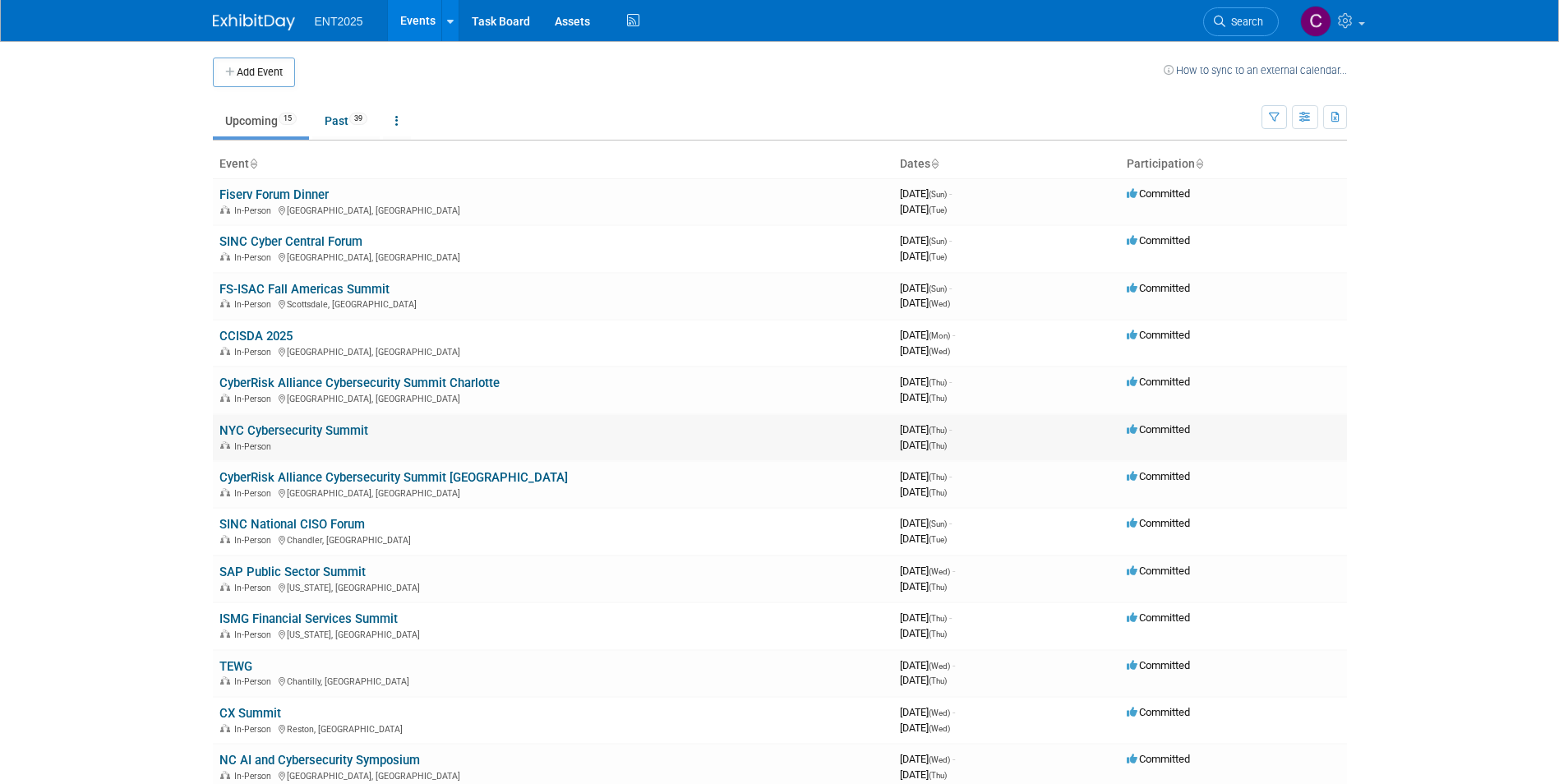
click at [312, 426] on link "NYC Cybersecurity Summit" at bounding box center [293, 430] width 148 height 14
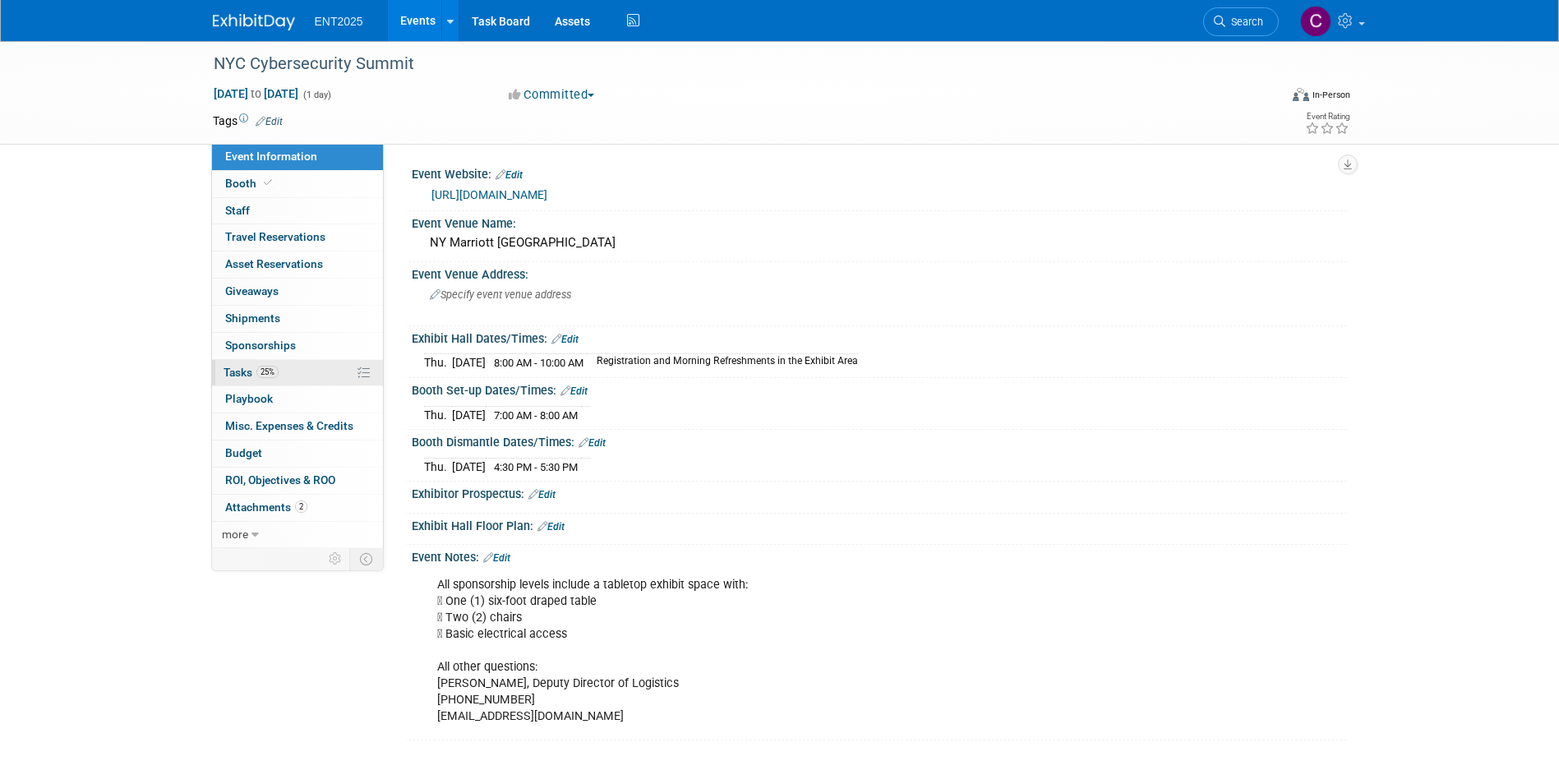
click at [248, 370] on span "Tasks 25%" at bounding box center [251, 372] width 55 height 14
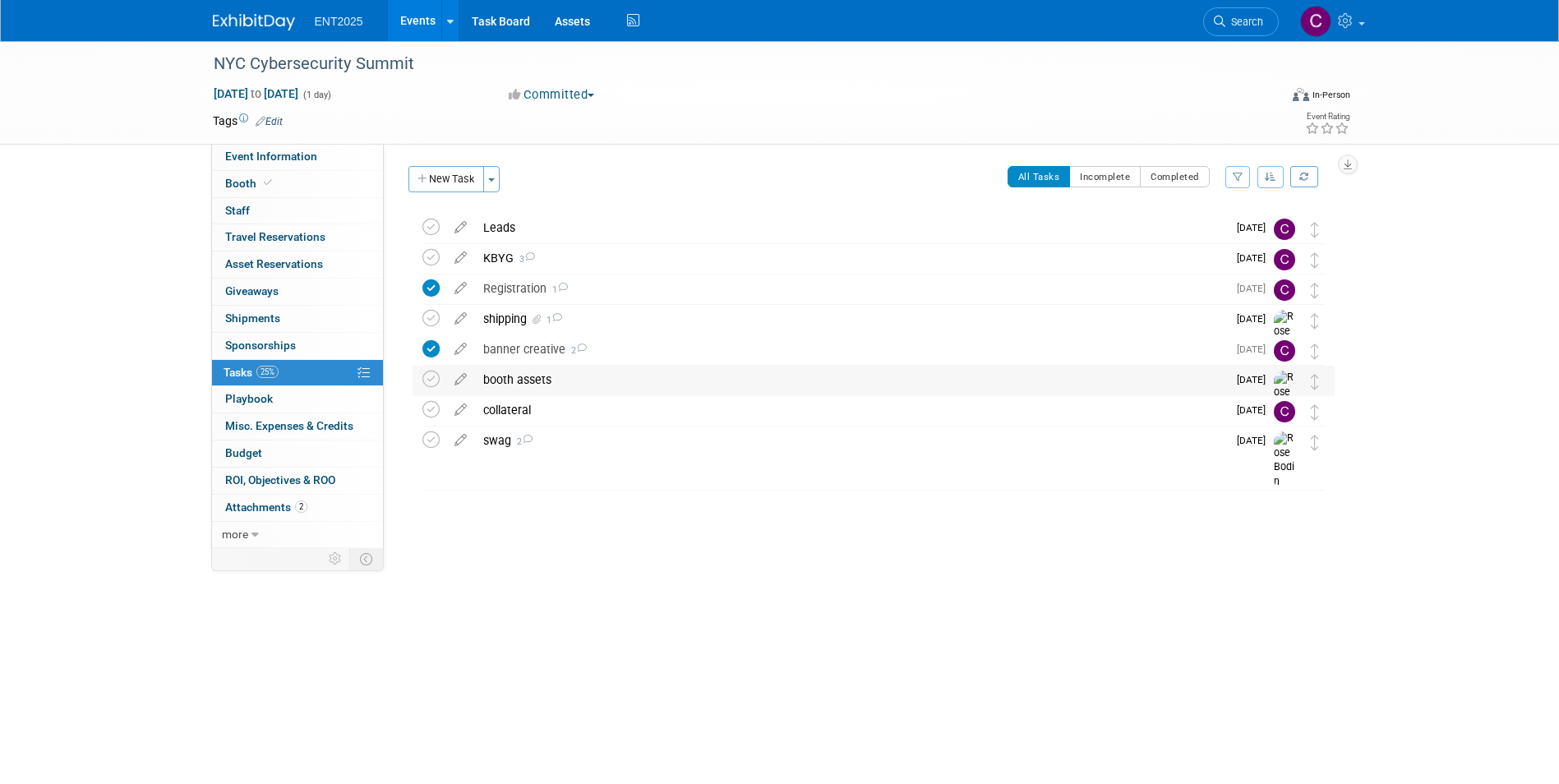
click at [509, 377] on div "booth assets" at bounding box center [850, 379] width 752 height 28
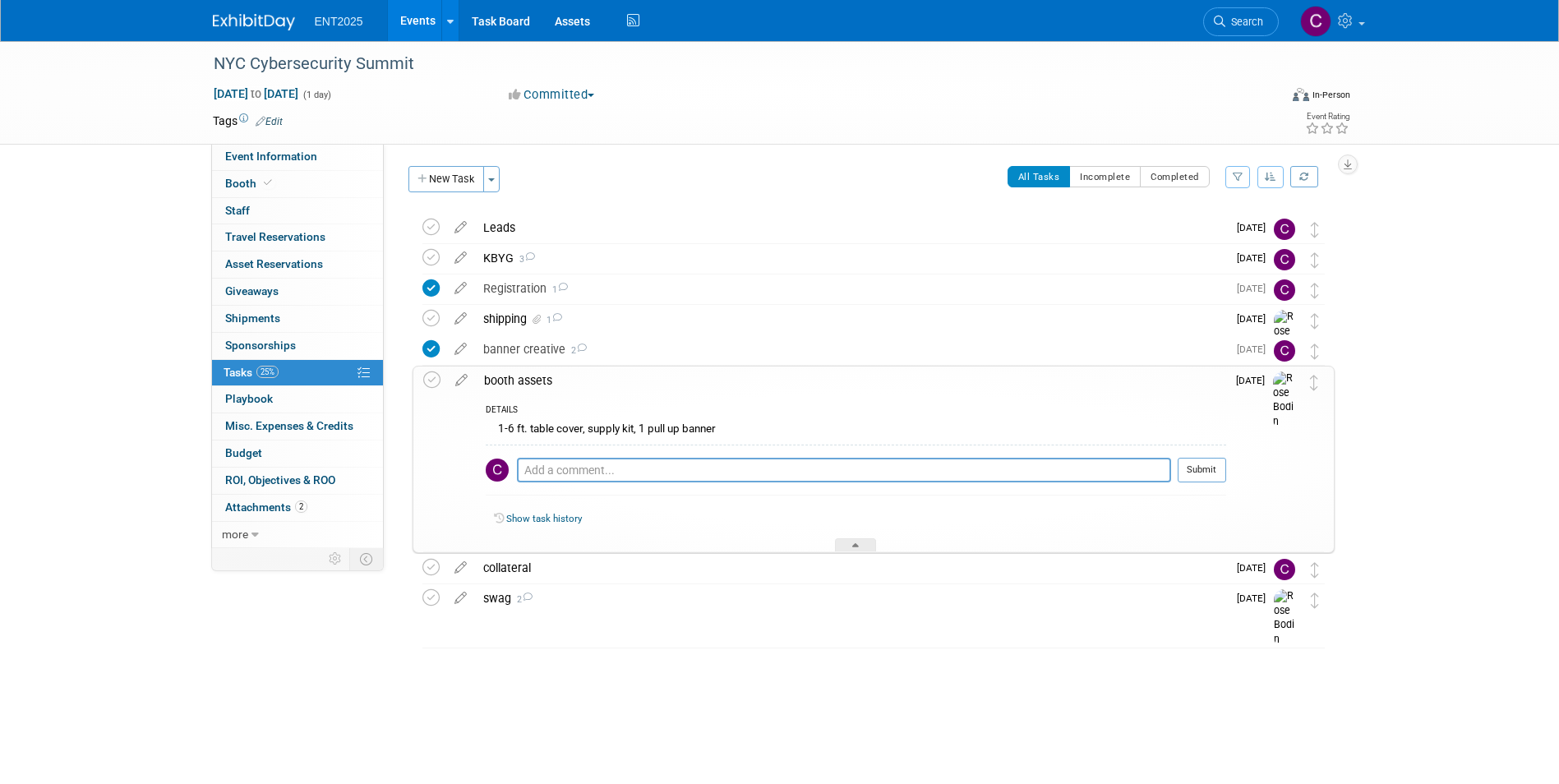
click at [509, 377] on div "booth assets" at bounding box center [850, 380] width 750 height 28
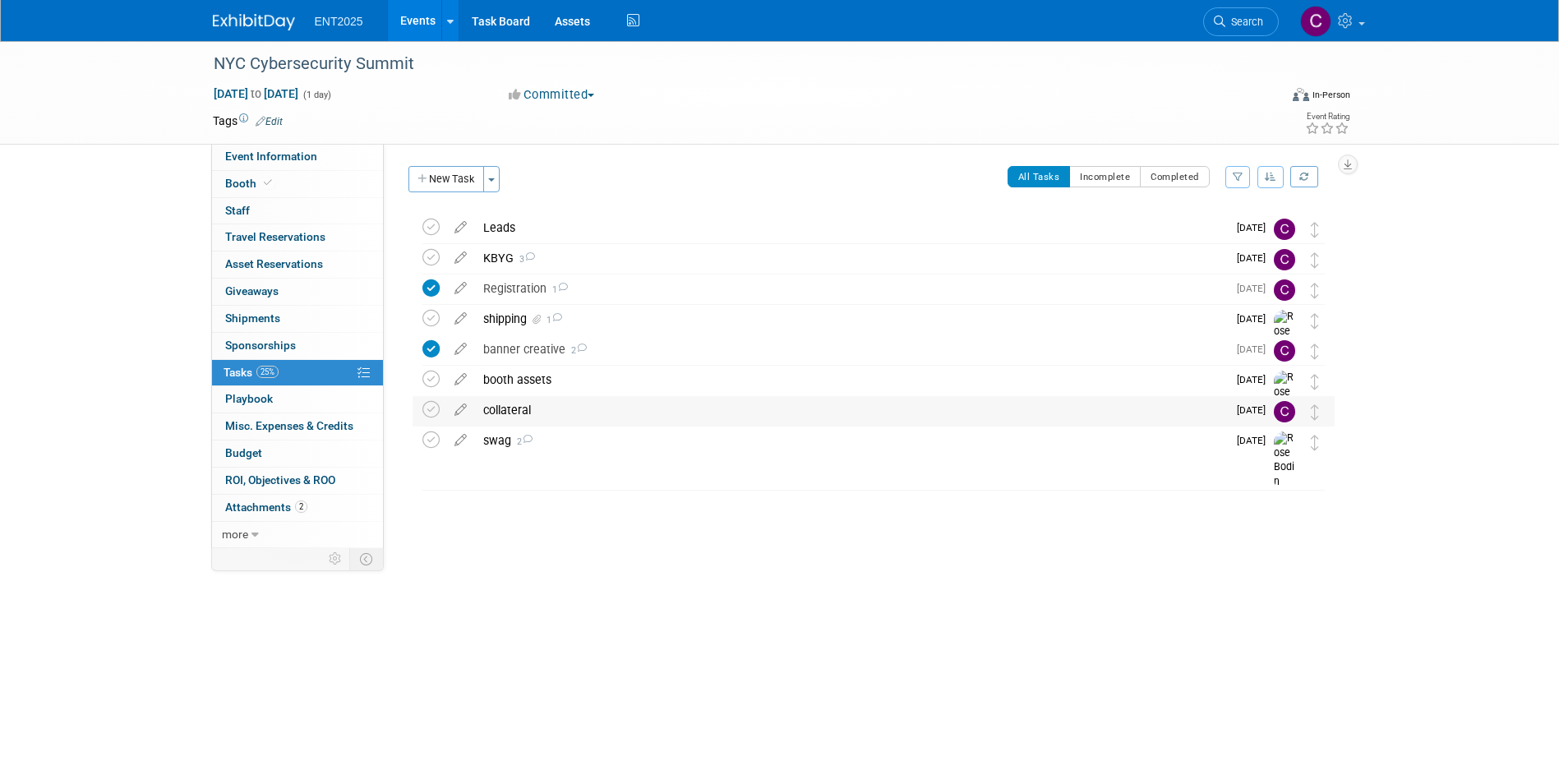
click at [499, 409] on div "collateral" at bounding box center [850, 409] width 752 height 28
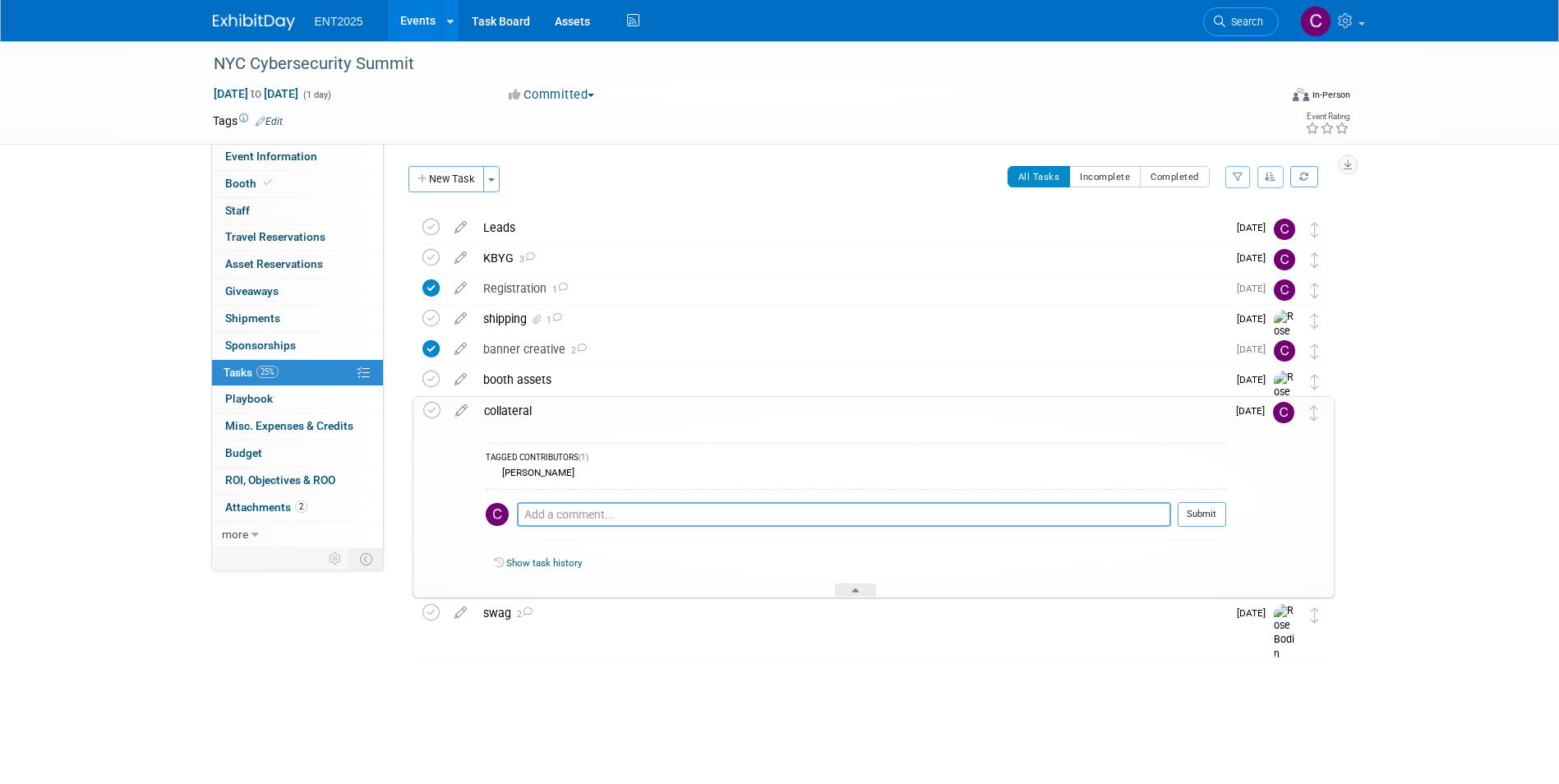
click at [541, 516] on textarea at bounding box center [844, 514] width 654 height 25
type textarea "P"
click at [869, 590] on div at bounding box center [855, 590] width 41 height 14
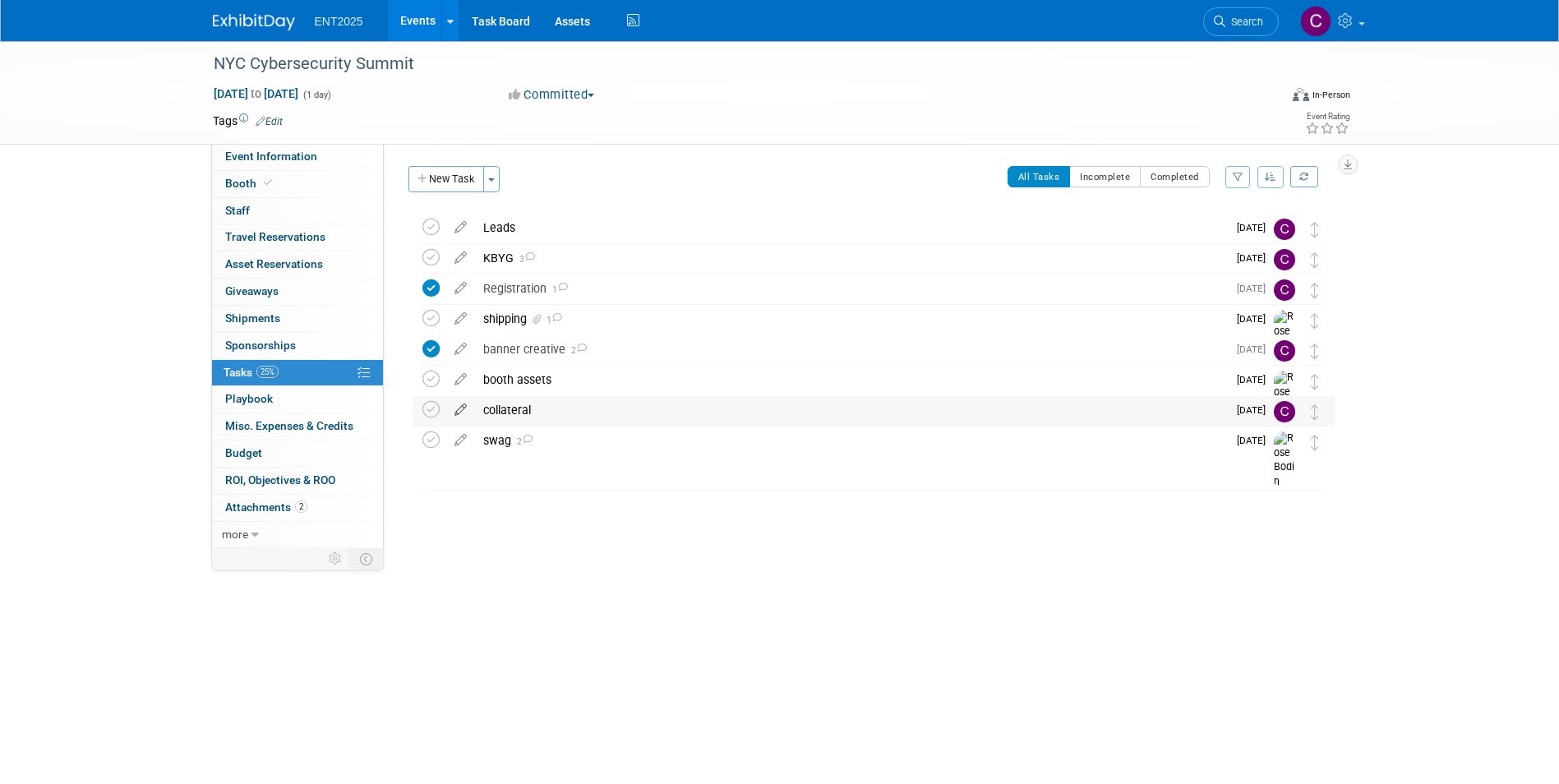
click at [461, 411] on icon at bounding box center [460, 406] width 29 height 20
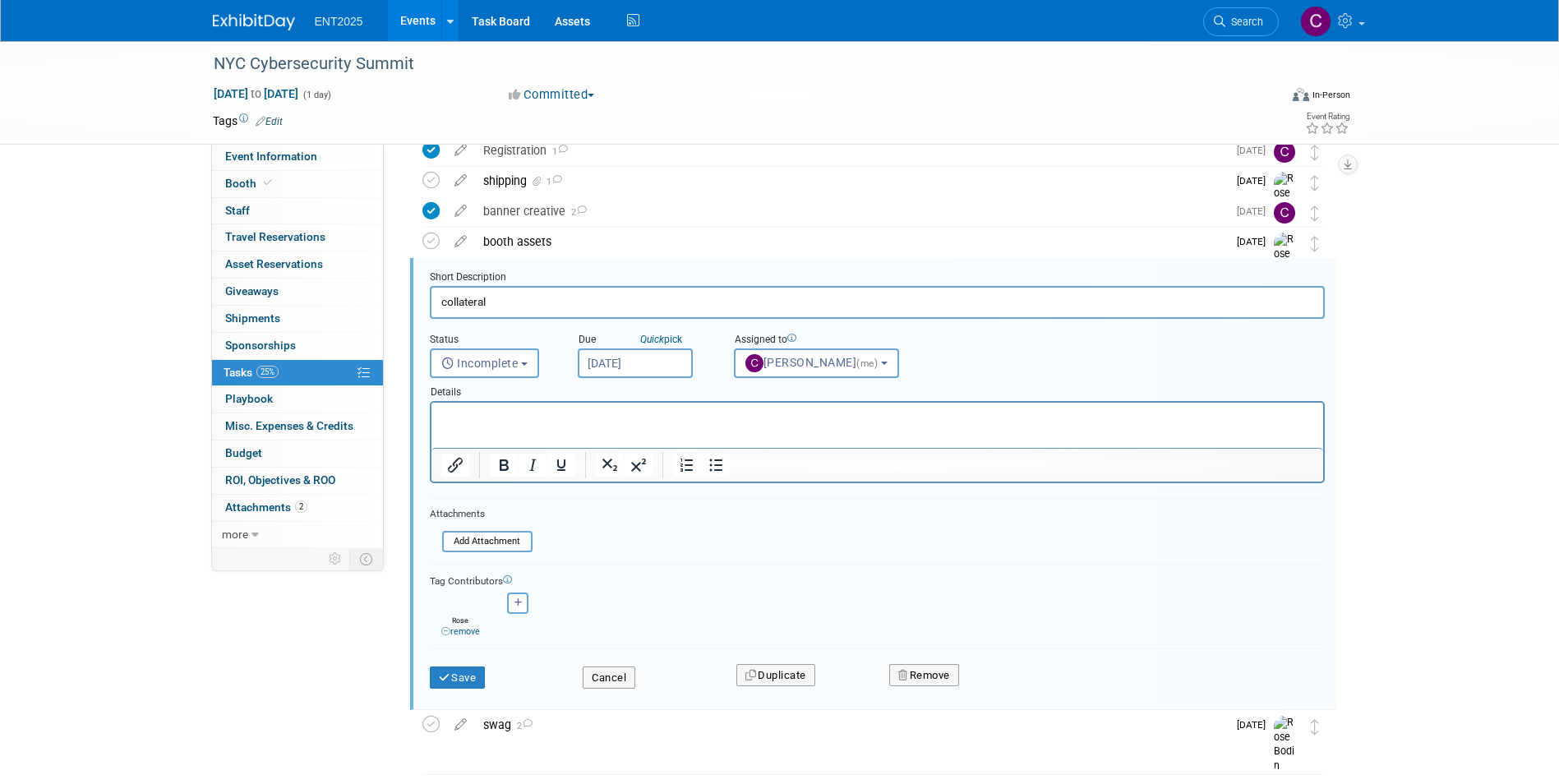
scroll to position [155, 0]
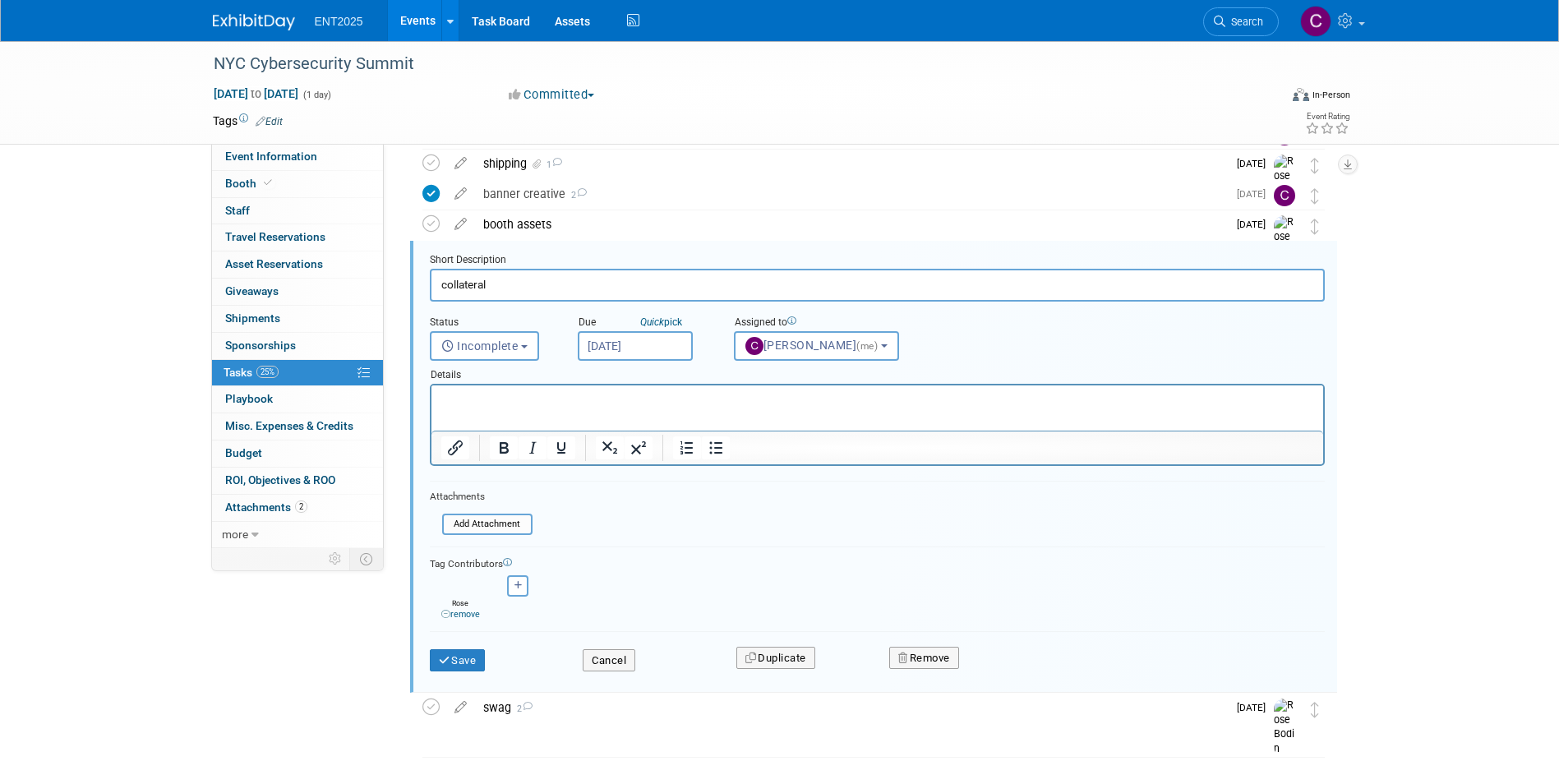
click at [455, 403] on p "Rich Text Area. Press ALT-0 for help." at bounding box center [877, 399] width 872 height 15
click at [484, 521] on input "file" at bounding box center [447, 524] width 168 height 18
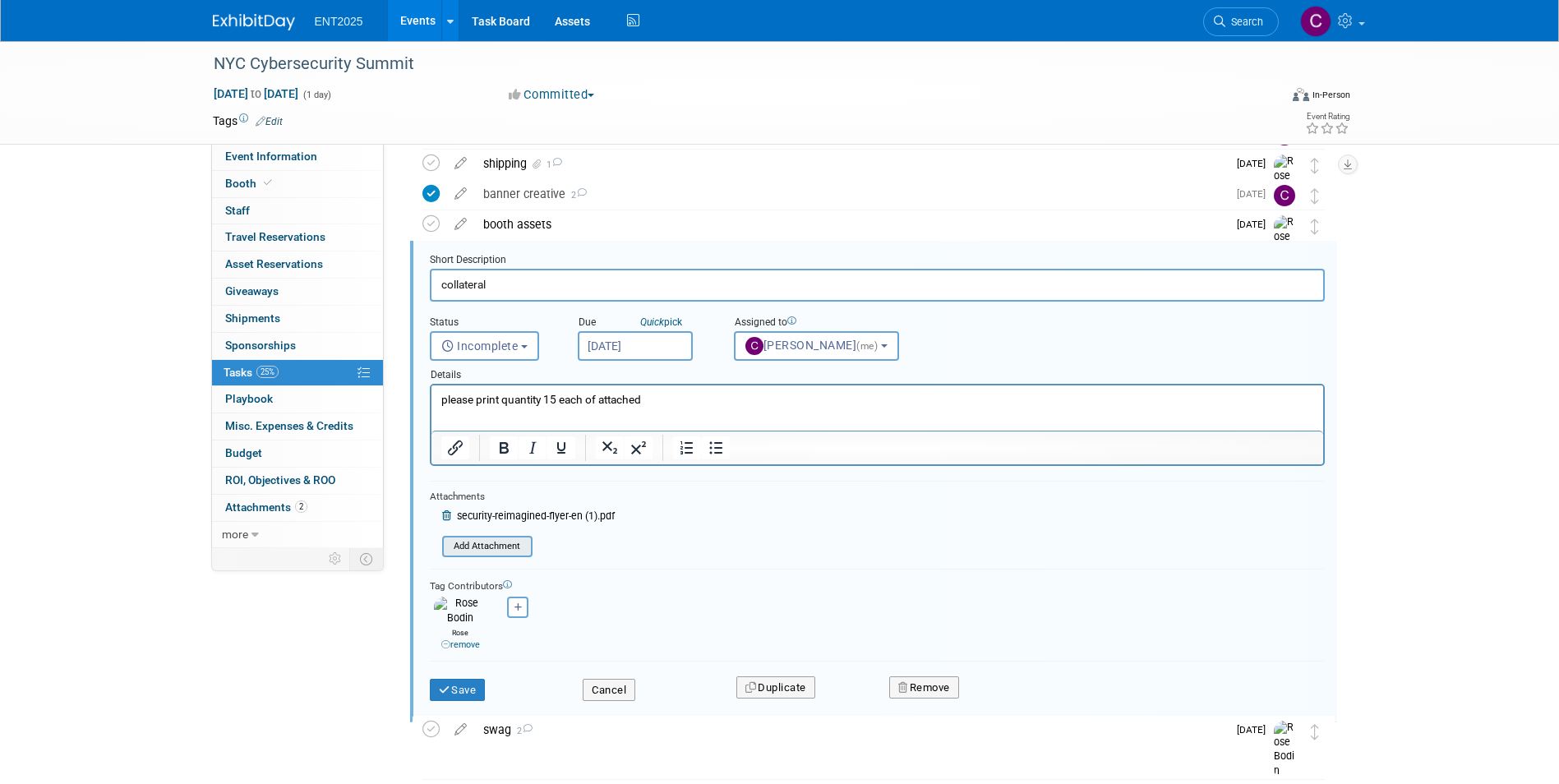
click at [482, 551] on input "file" at bounding box center [447, 546] width 168 height 18
